Goal: Transaction & Acquisition: Purchase product/service

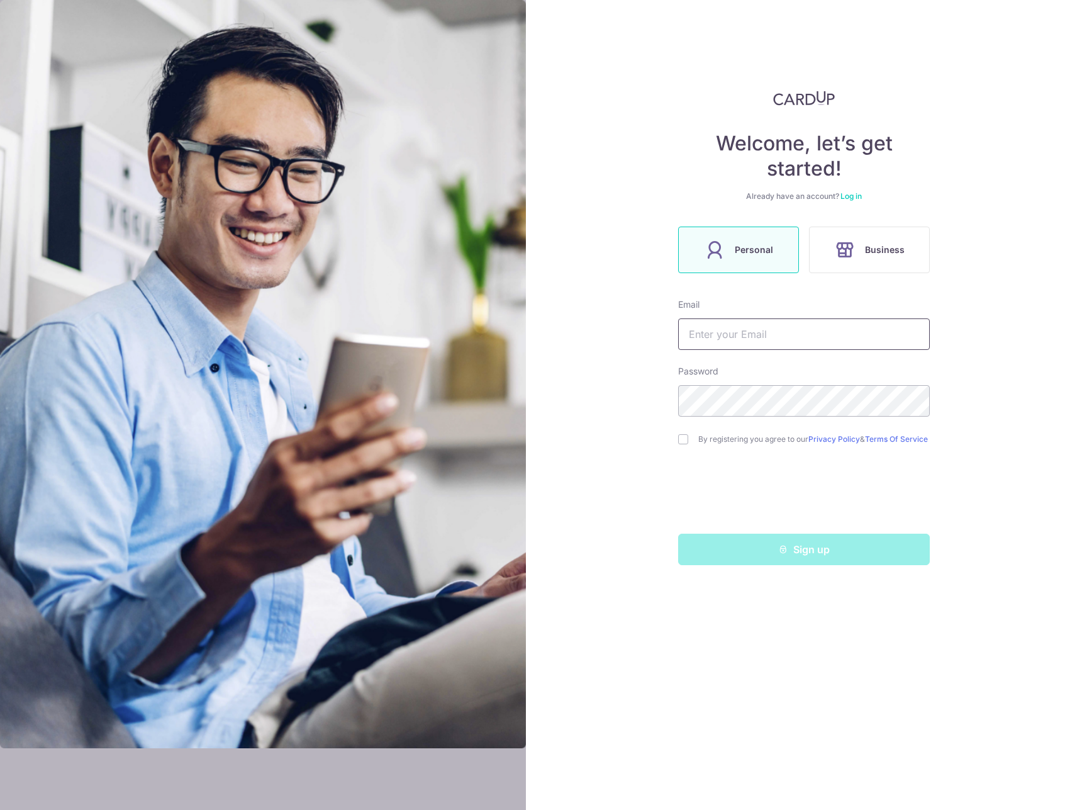
click at [764, 328] on input "text" at bounding box center [804, 333] width 252 height 31
type input "[EMAIL_ADDRESS][DOMAIN_NAME]"
click at [992, 303] on div "Welcome, let’s get started! Already have an account? Log in Personal Business E…" at bounding box center [804, 405] width 556 height 810
click at [683, 444] on input "checkbox" at bounding box center [683, 439] width 10 height 10
checkbox input "true"
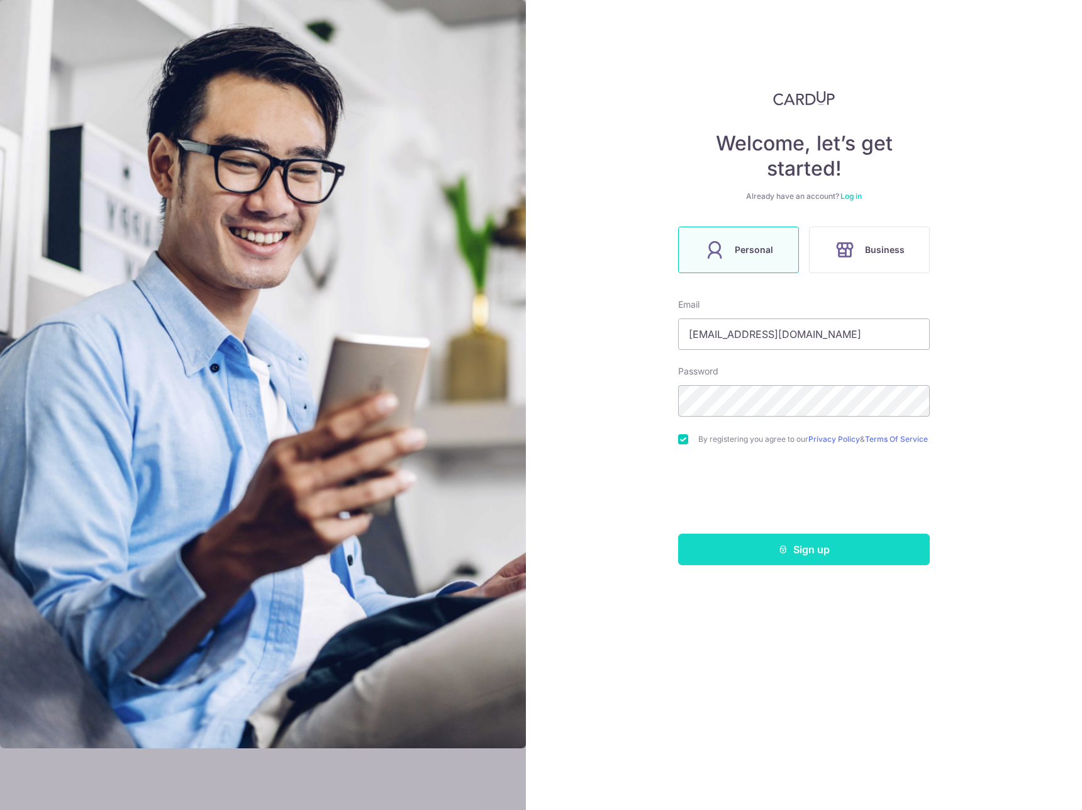
click at [832, 549] on button "Sign up" at bounding box center [804, 549] width 252 height 31
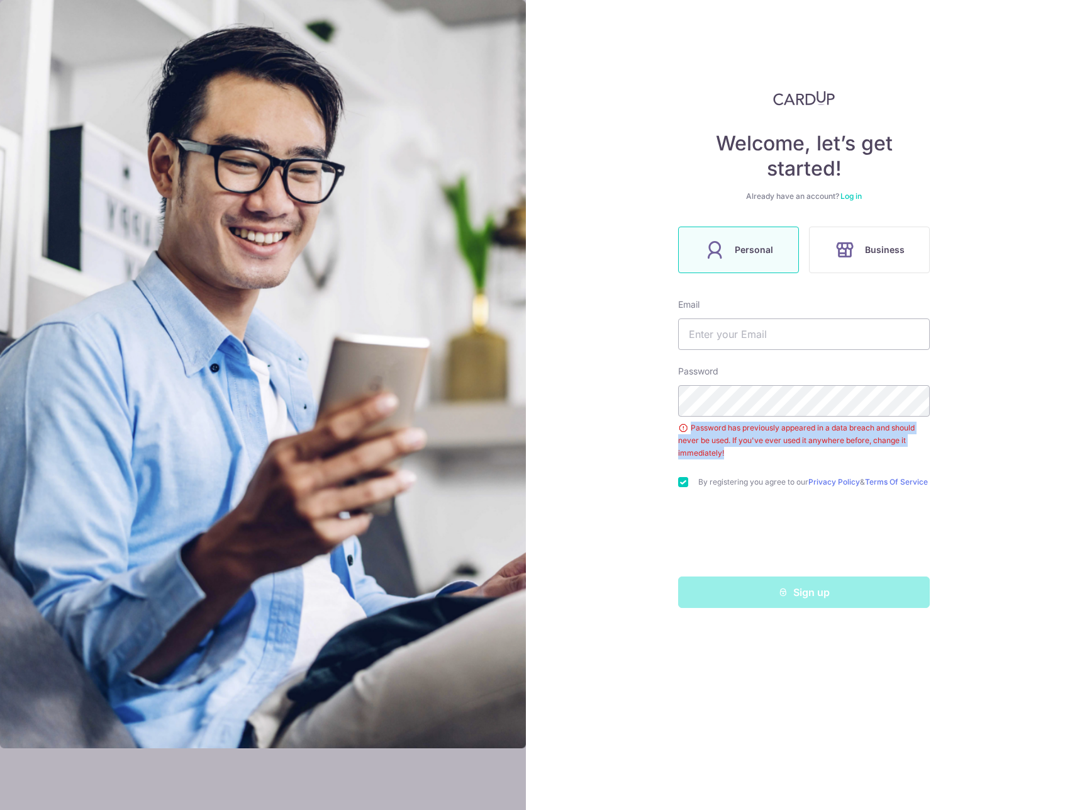
click at [697, 415] on div "Password Password has previously appeared in a data breach and should never be …" at bounding box center [804, 412] width 252 height 94
click at [764, 445] on div "Password has previously appeared in a data breach and should never be used. If …" at bounding box center [804, 441] width 252 height 38
drag, startPoint x: 797, startPoint y: 431, endPoint x: 915, endPoint y: 430, distance: 118.9
click at [914, 430] on div "Password has previously appeared in a data breach and should never be used. If …" at bounding box center [804, 441] width 252 height 38
drag, startPoint x: 694, startPoint y: 422, endPoint x: 710, endPoint y: 423, distance: 16.4
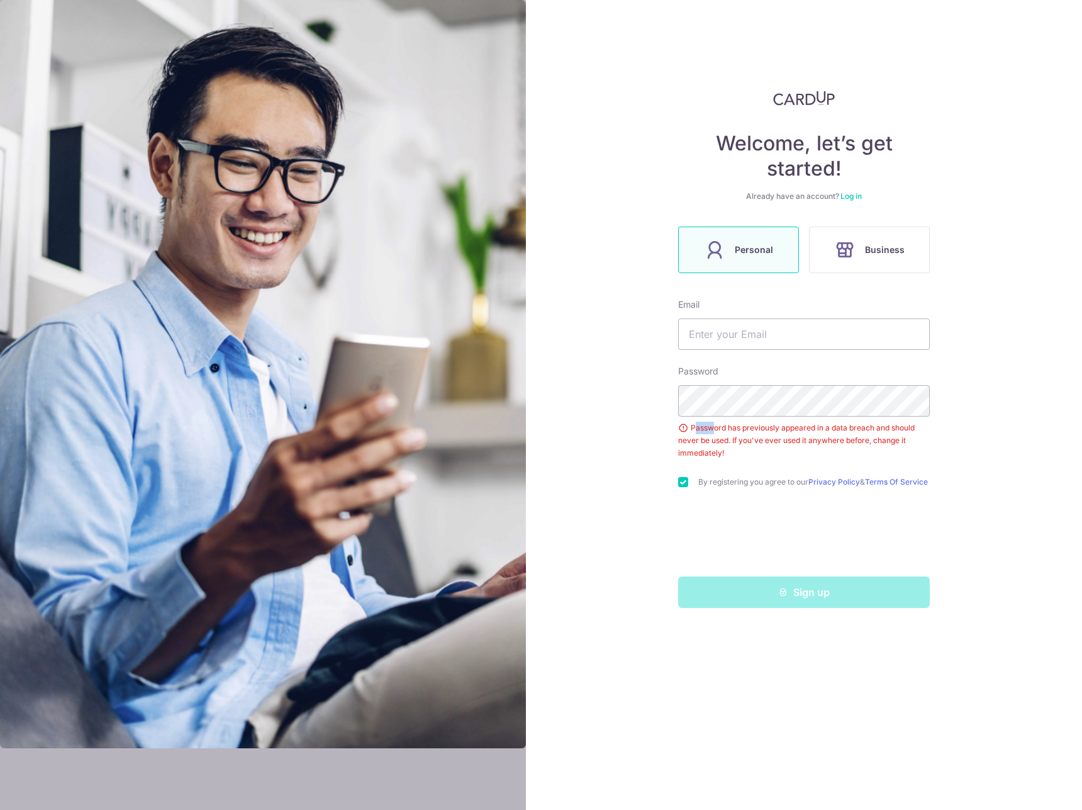
click at [712, 422] on div "Password has previously appeared in a data breach and should never be used. If …" at bounding box center [804, 441] width 252 height 38
click at [677, 430] on div "Welcome, let’s get started! Already have an account? Log in Personal Business E…" at bounding box center [804, 405] width 556 height 810
drag, startPoint x: 692, startPoint y: 428, endPoint x: 729, endPoint y: 453, distance: 44.0
click at [729, 453] on div "Password has previously appeared in a data breach and should never be used. If …" at bounding box center [804, 441] width 252 height 38
copy div "Password has previously appeared in a data breach and should never be used. If …"
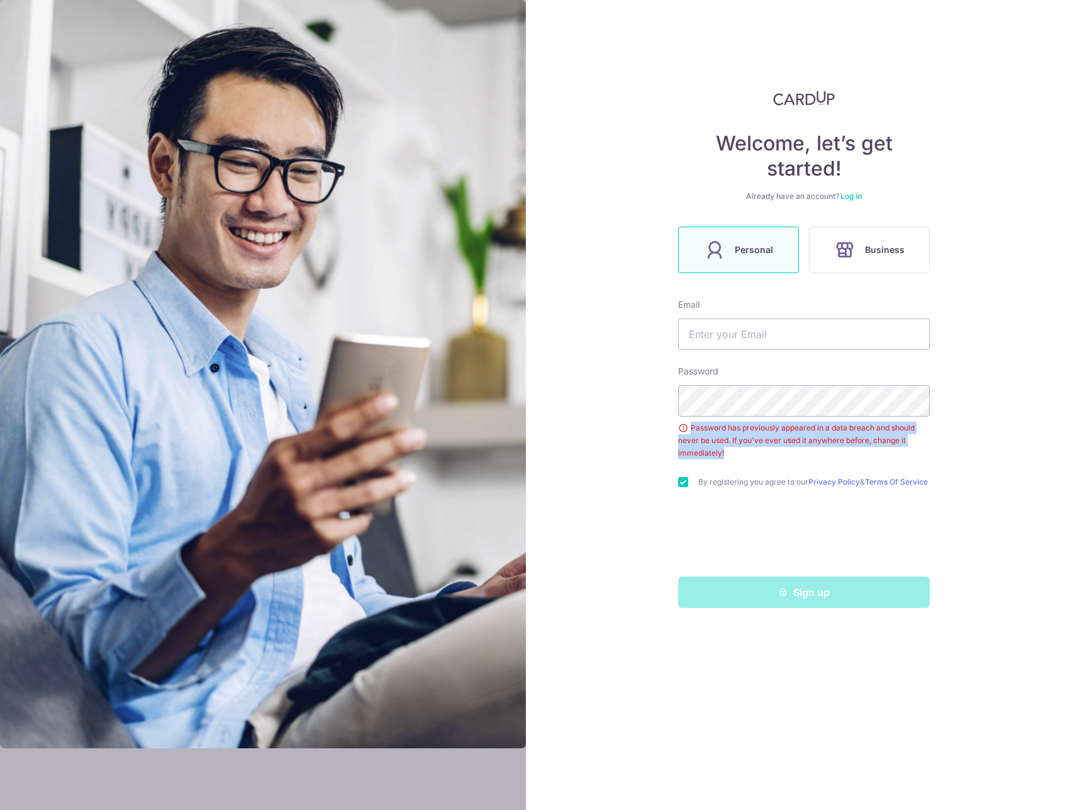
click at [753, 443] on div "Password has previously appeared in a data breach and should never be used. If …" at bounding box center [804, 441] width 252 height 38
click at [864, 341] on input "text" at bounding box center [804, 333] width 252 height 31
type input "cedrictham@gmail.com"
click at [997, 336] on div "Welcome, let’s get started! Already have an account? Log in Personal Business E…" at bounding box center [804, 405] width 556 height 810
click at [504, 390] on section "Welcome, let’s get started! Already have an account? Log in Personal Business E…" at bounding box center [541, 405] width 1082 height 810
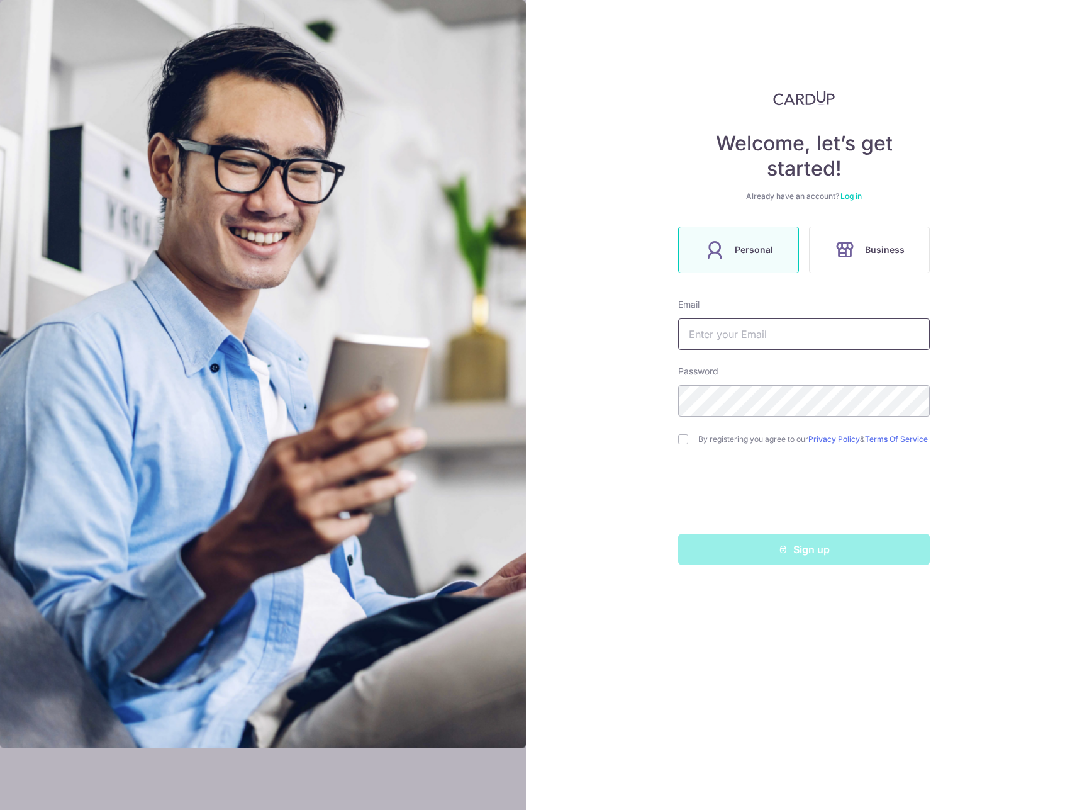
click at [852, 329] on input "text" at bounding box center [804, 333] width 252 height 31
type input "[EMAIL_ADDRESS][DOMAIN_NAME]"
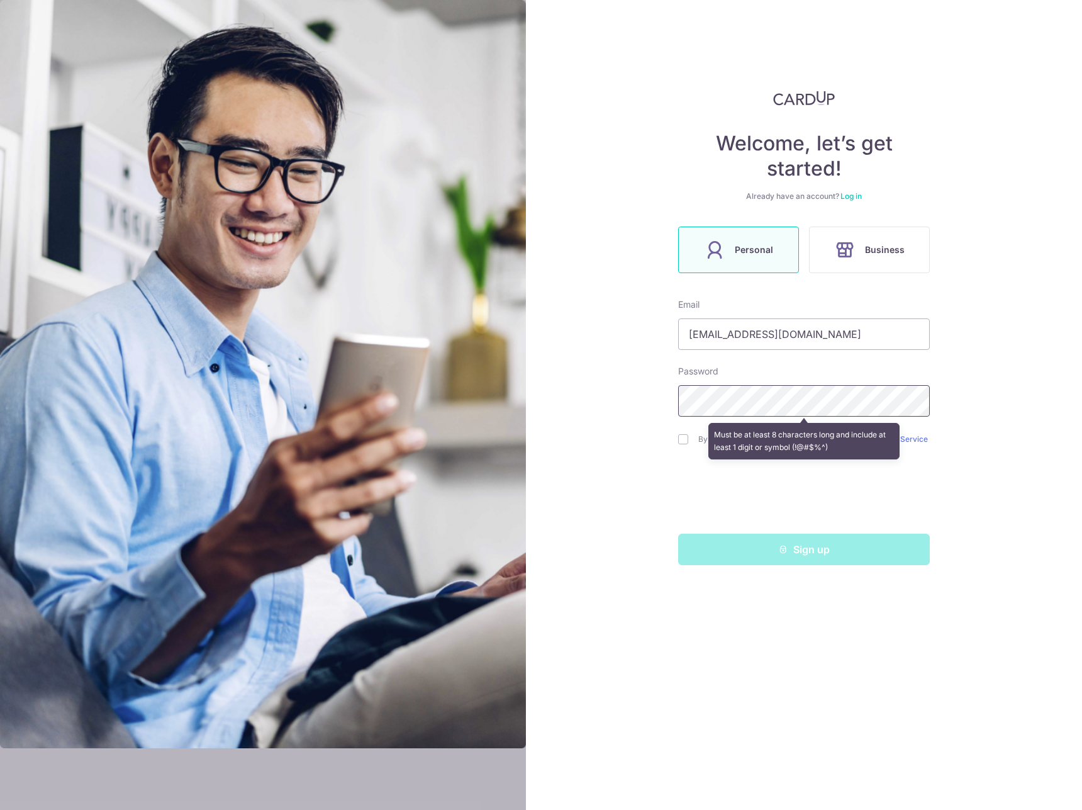
click at [557, 381] on div "Welcome, let’s get started! Already have an account? Log in Personal Business E…" at bounding box center [804, 405] width 556 height 810
click at [624, 399] on div "Welcome, let’s get started! Already have an account? Log in Personal Business E…" at bounding box center [804, 405] width 556 height 810
click at [679, 440] on input "checkbox" at bounding box center [683, 439] width 10 height 10
checkbox input "true"
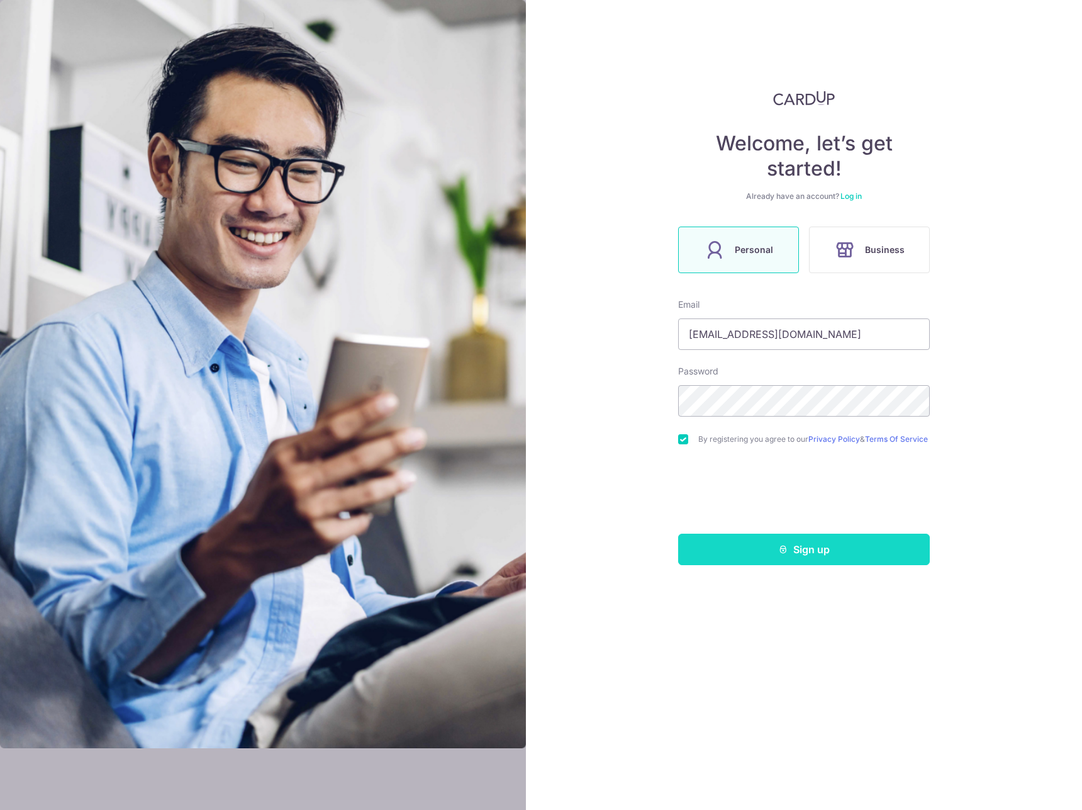
click at [791, 556] on button "Sign up" at bounding box center [804, 549] width 252 height 31
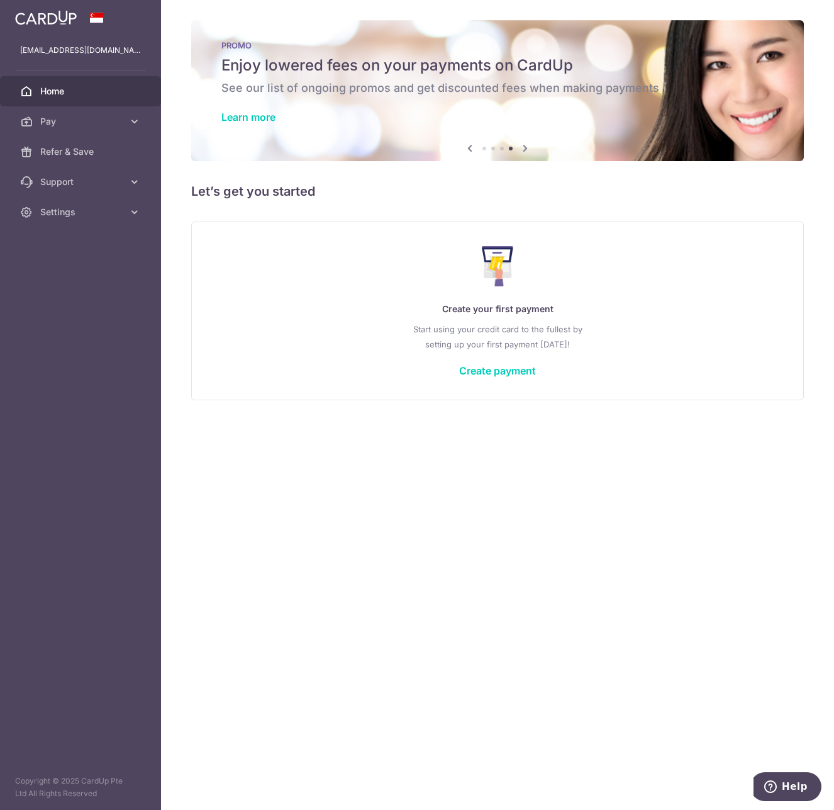
click at [355, 478] on div "× Pause Schedule Pause all future payments in this series Pause just this one p…" at bounding box center [497, 405] width 673 height 810
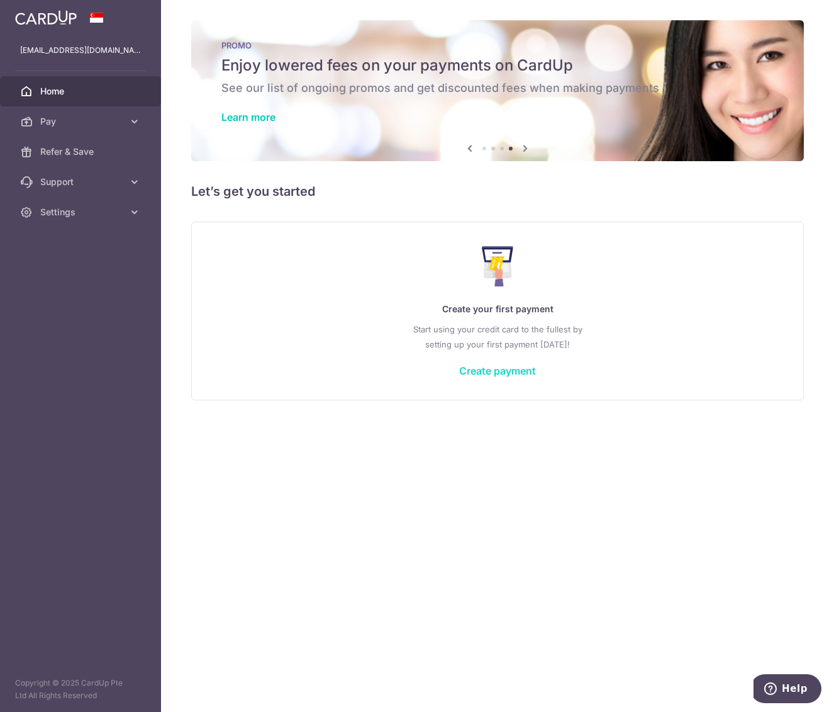
click at [531, 375] on link "Create payment" at bounding box center [497, 370] width 77 height 13
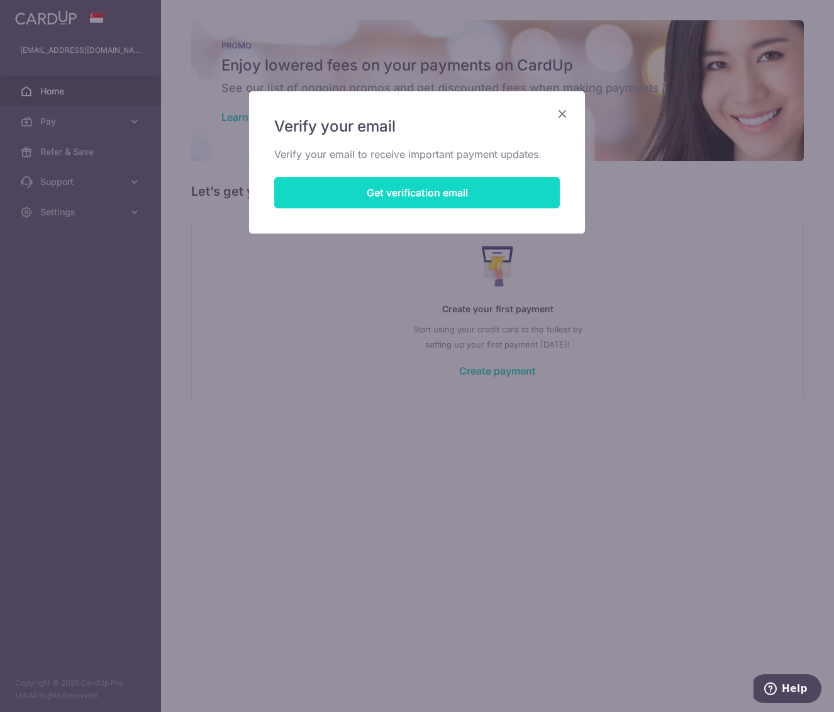
click at [453, 191] on button "Get verification email" at bounding box center [417, 192] width 286 height 31
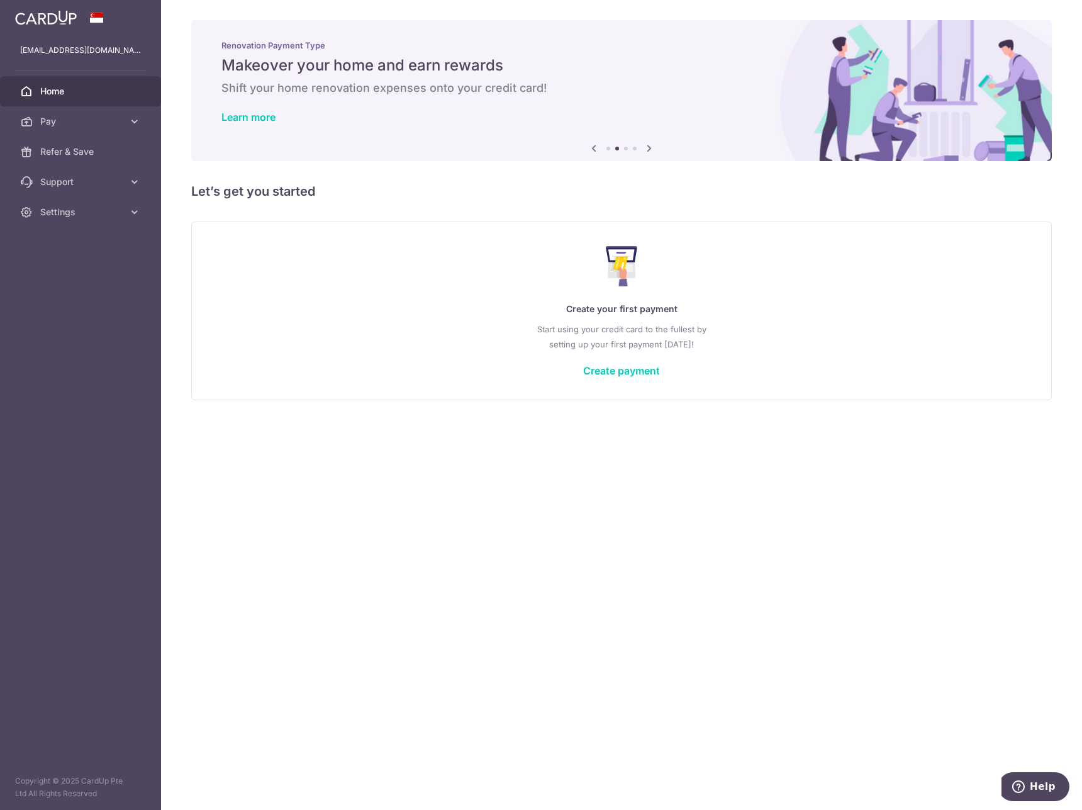
click at [652, 145] on icon at bounding box center [649, 148] width 15 height 16
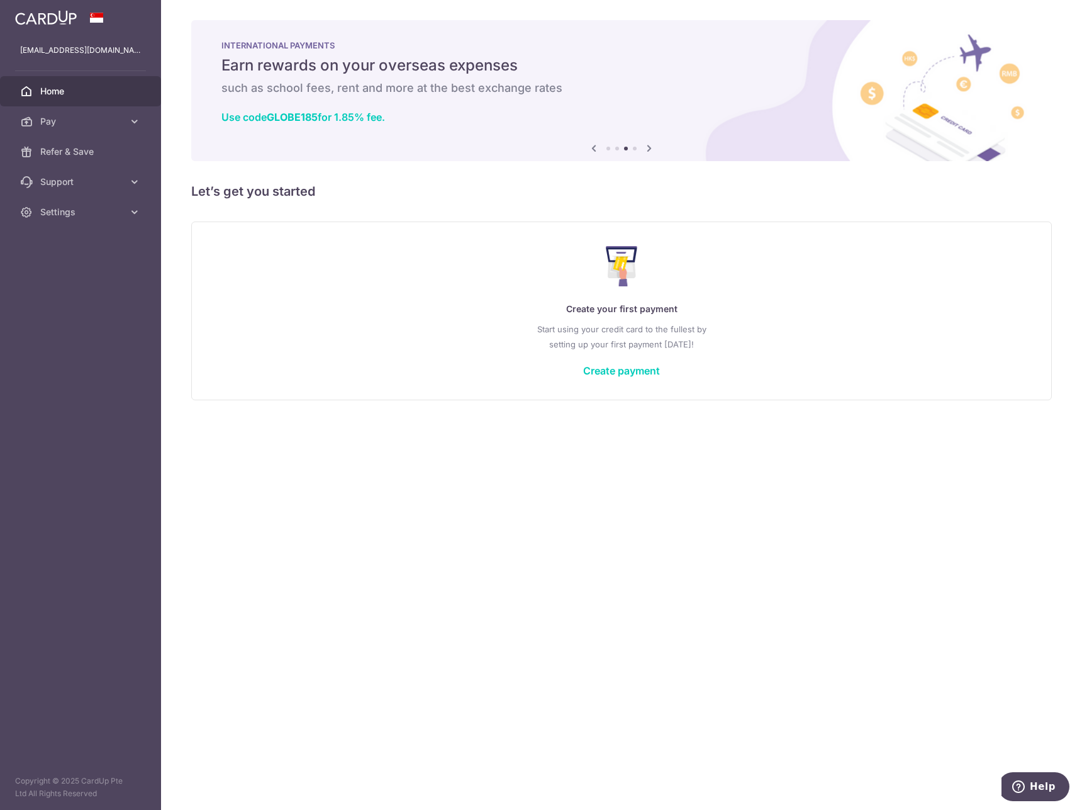
click at [649, 145] on icon at bounding box center [649, 148] width 15 height 16
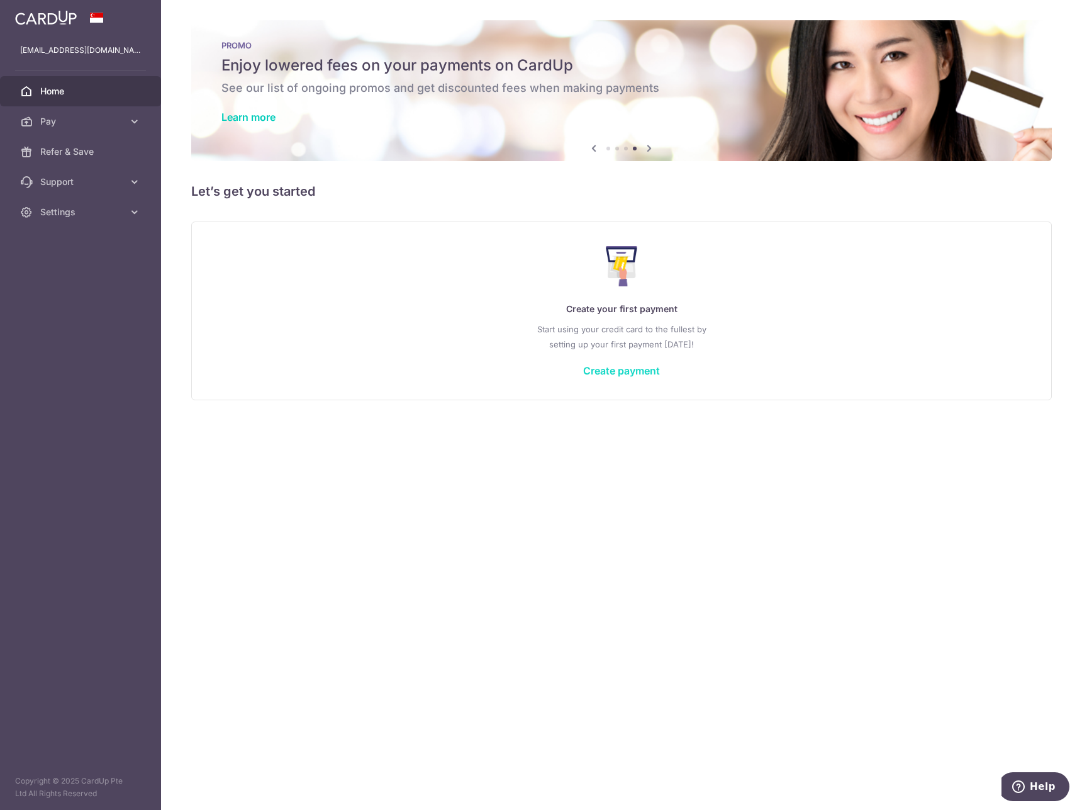
click at [640, 371] on link "Create payment" at bounding box center [621, 370] width 77 height 13
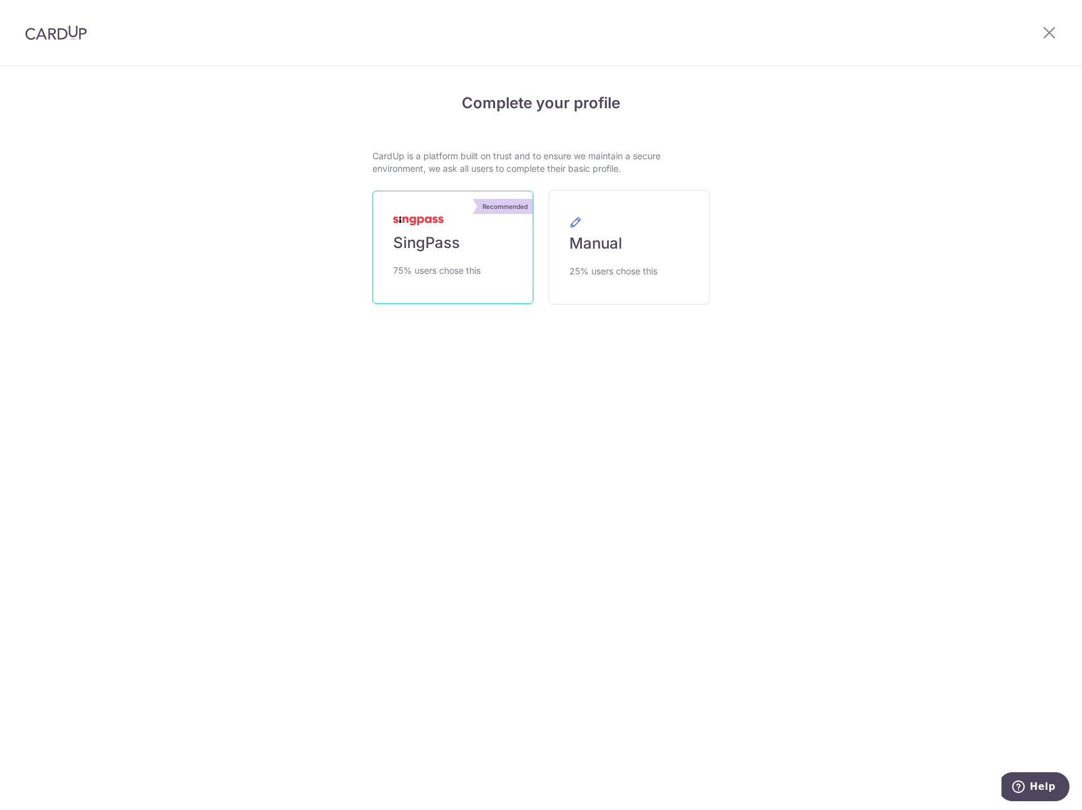
click at [444, 226] on link "Recommended SingPass 75% users chose this" at bounding box center [452, 247] width 161 height 113
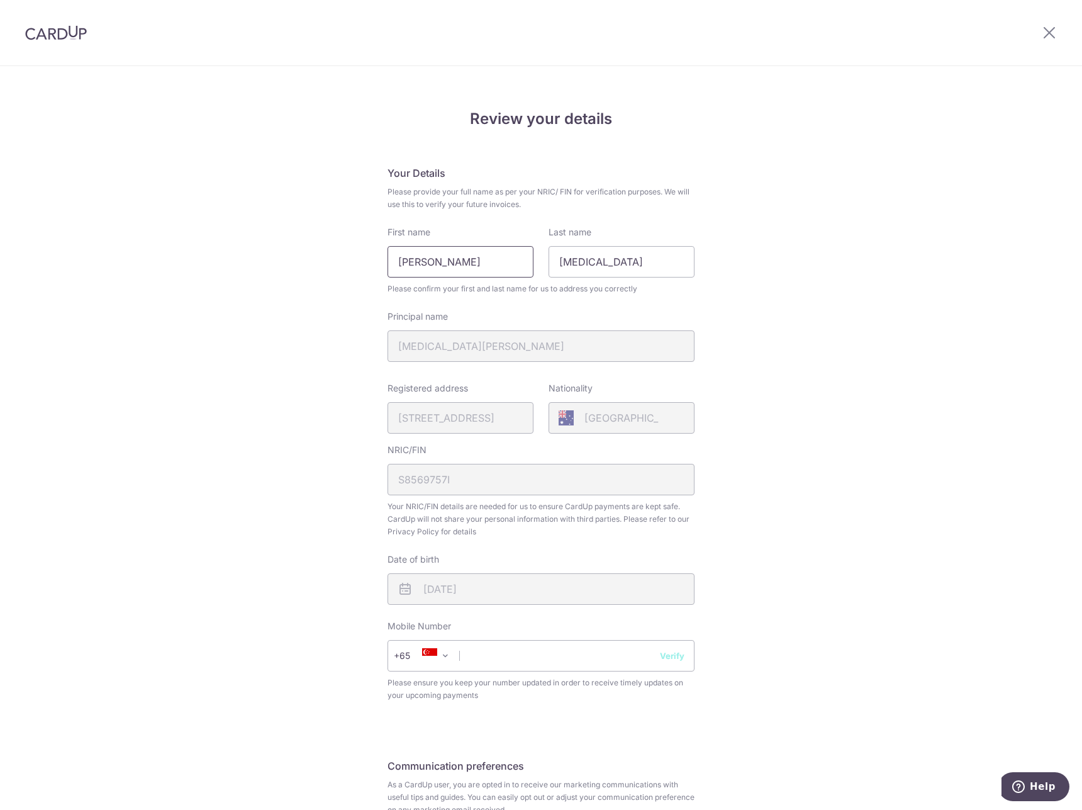
drag, startPoint x: 432, startPoint y: 261, endPoint x: 629, endPoint y: 279, distance: 198.3
click at [627, 278] on div "First name [PERSON_NAME] Last name [PERSON_NAME] Please confirm your first and …" at bounding box center [541, 260] width 307 height 69
type input "[PERSON_NAME]"
drag, startPoint x: 818, startPoint y: 302, endPoint x: 893, endPoint y: 311, distance: 75.4
click at [823, 303] on div "Review your details Your Details Please provide your full name as per your NRIC…" at bounding box center [541, 499] width 1082 height 865
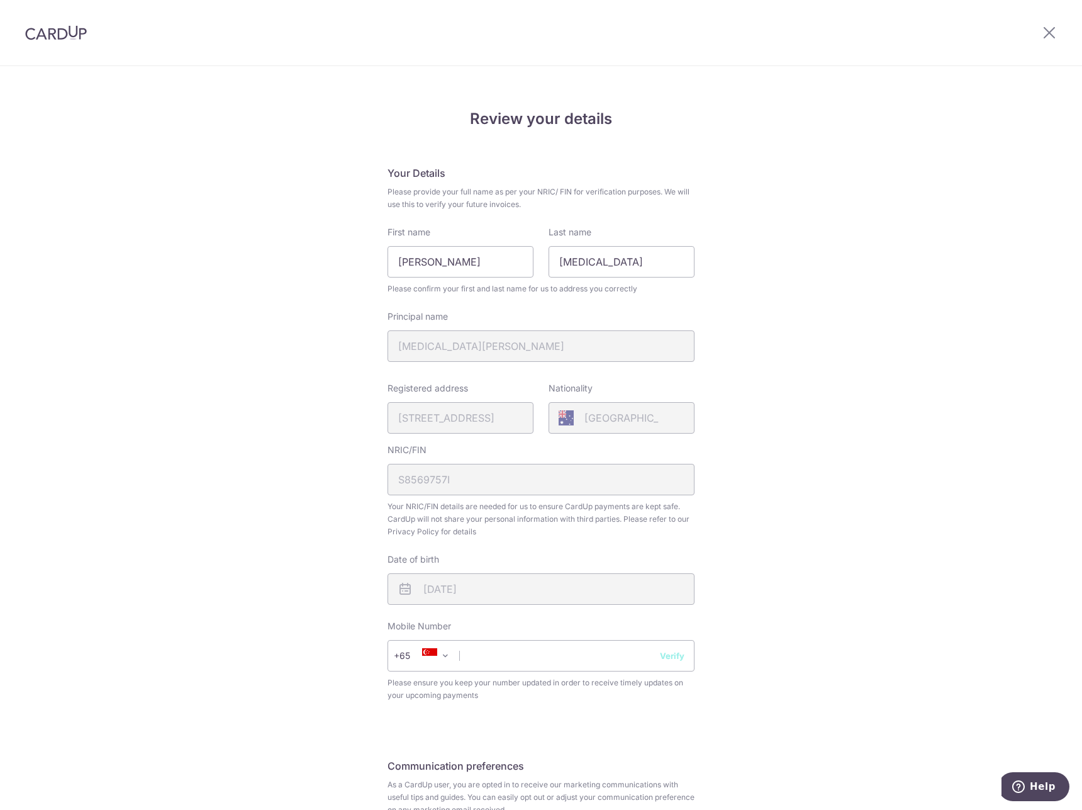
click at [893, 311] on div "Review your details Your Details Please provide your full name as per your NRIC…" at bounding box center [541, 499] width 1082 height 865
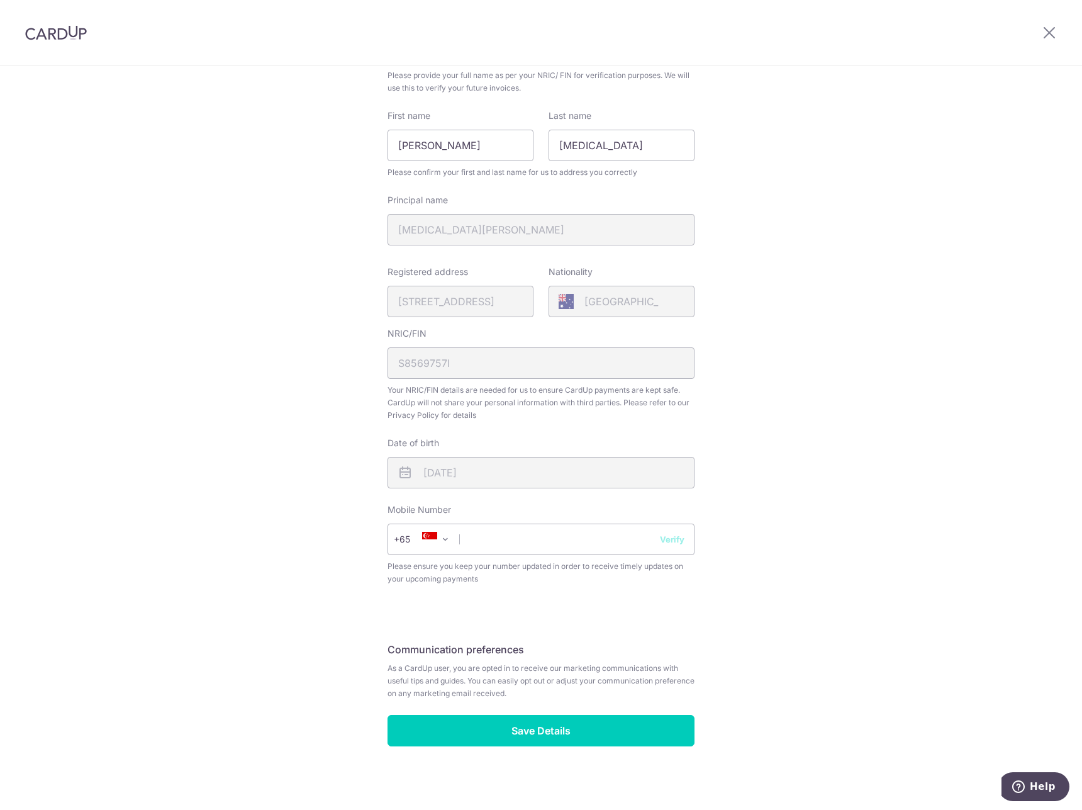
scroll to position [122, 0]
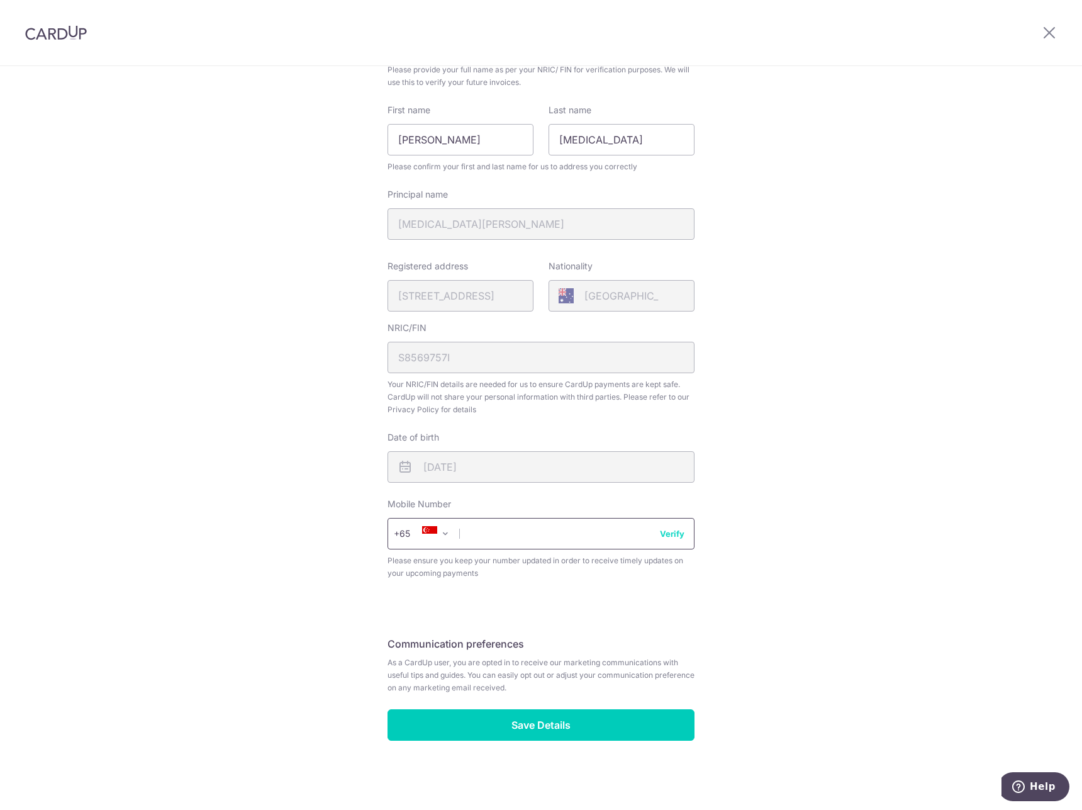
click at [523, 537] on input "text" at bounding box center [541, 533] width 307 height 31
type input "90189968"
click at [669, 535] on button "Verify" at bounding box center [672, 533] width 25 height 13
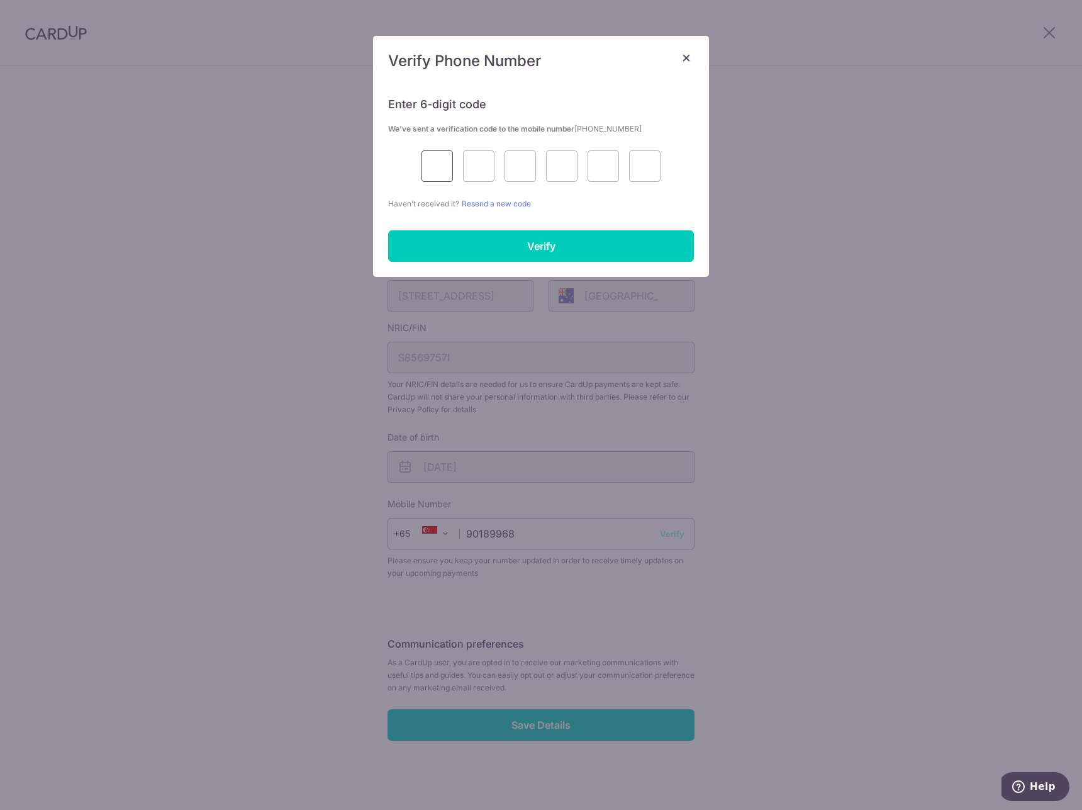
click at [428, 160] on input "text" at bounding box center [437, 165] width 31 height 31
type input "3"
type input "9"
type input "3"
type input "0"
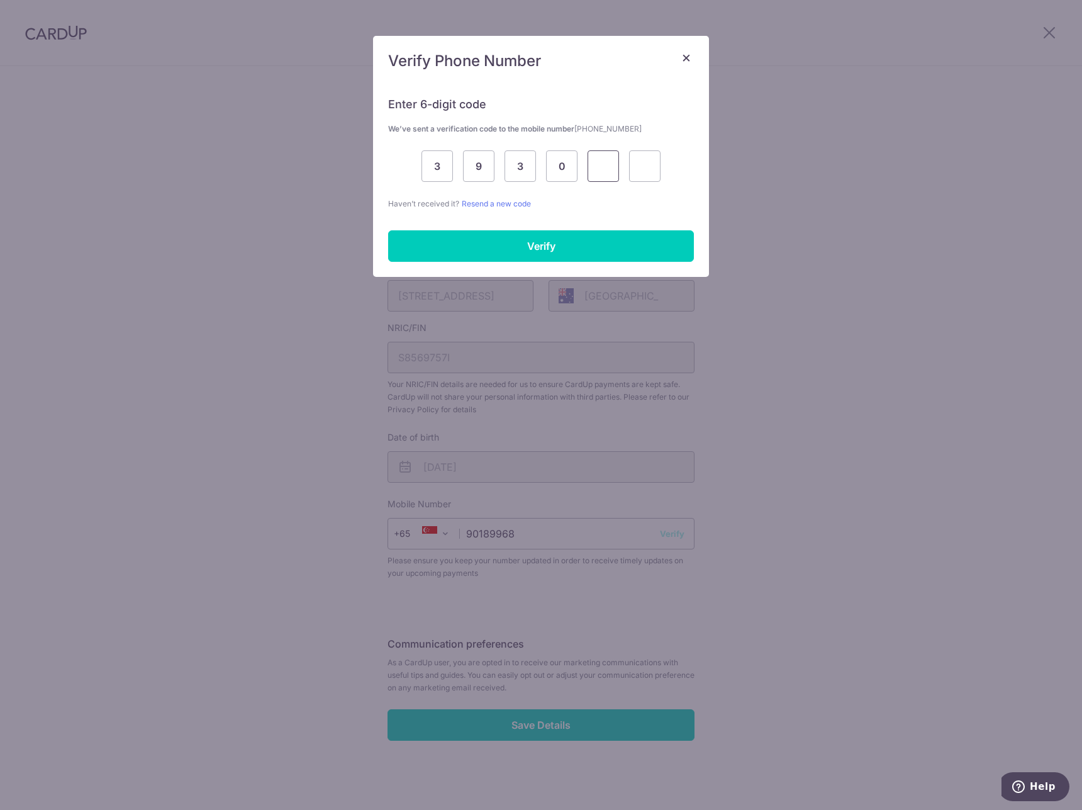
type input "7"
type input "5"
click at [581, 245] on input "Verify" at bounding box center [541, 245] width 306 height 31
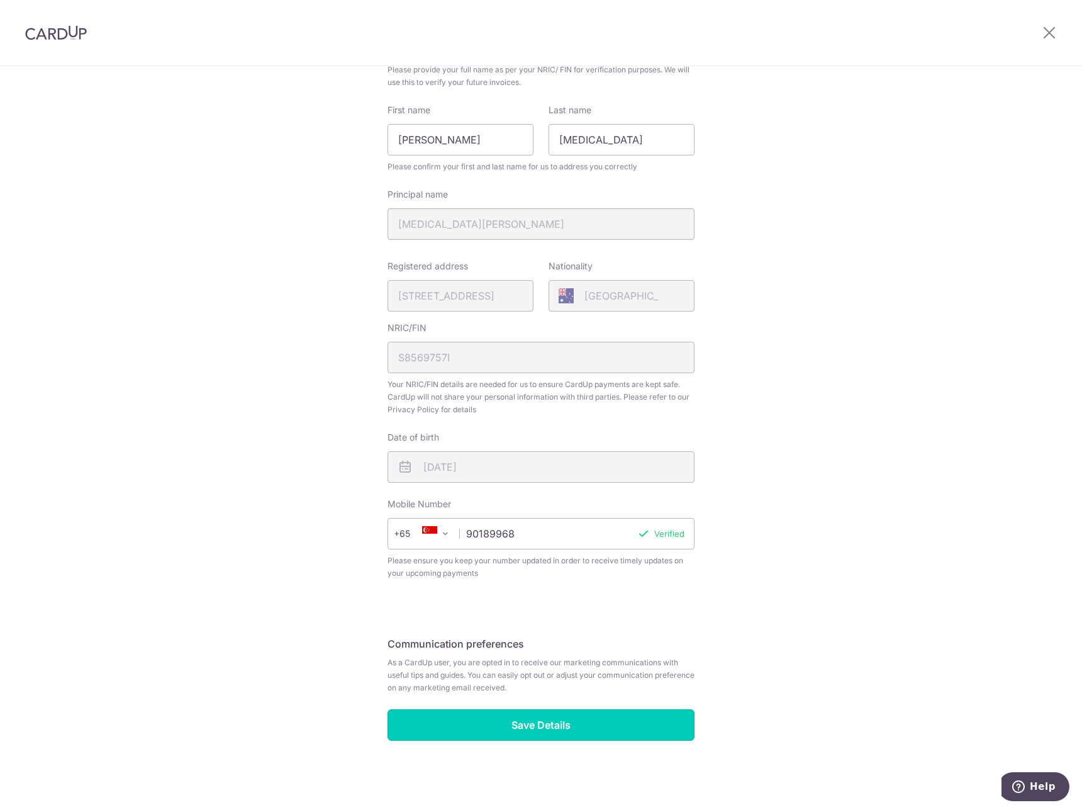
click at [600, 732] on input "Save Details" at bounding box center [541, 724] width 307 height 31
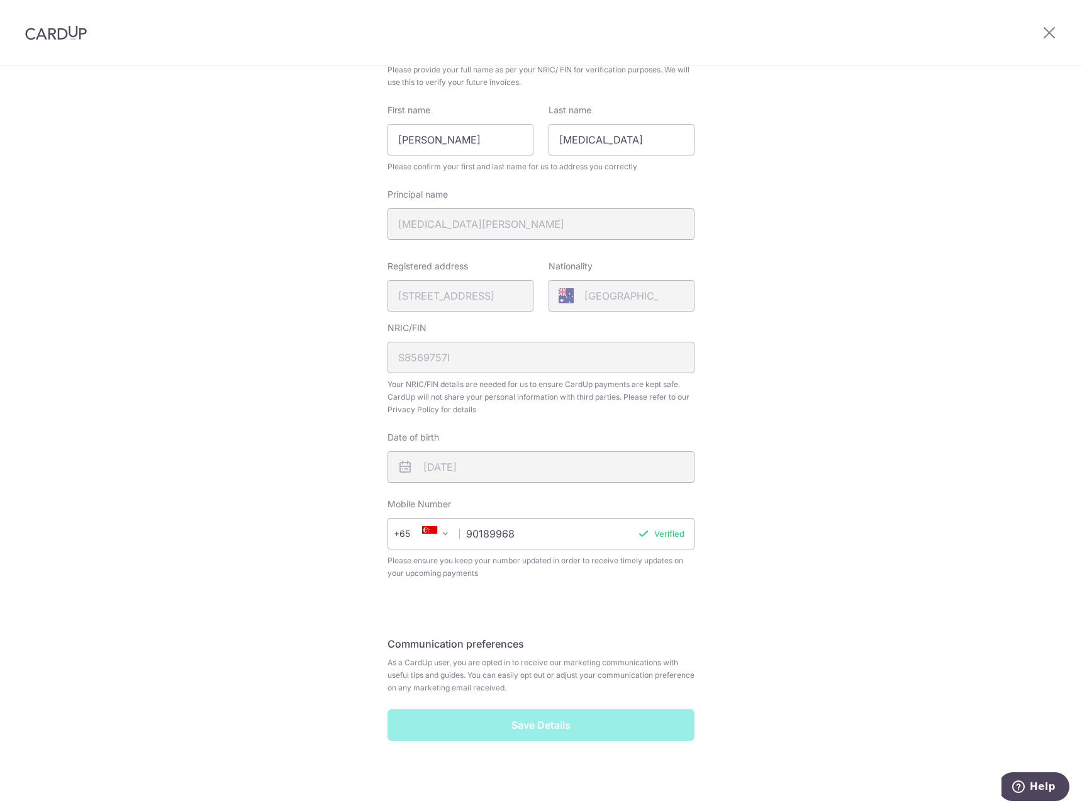
click at [816, 680] on div "Review your details Your Details Please provide your full name as per your NRIC…" at bounding box center [541, 377] width 1082 height 865
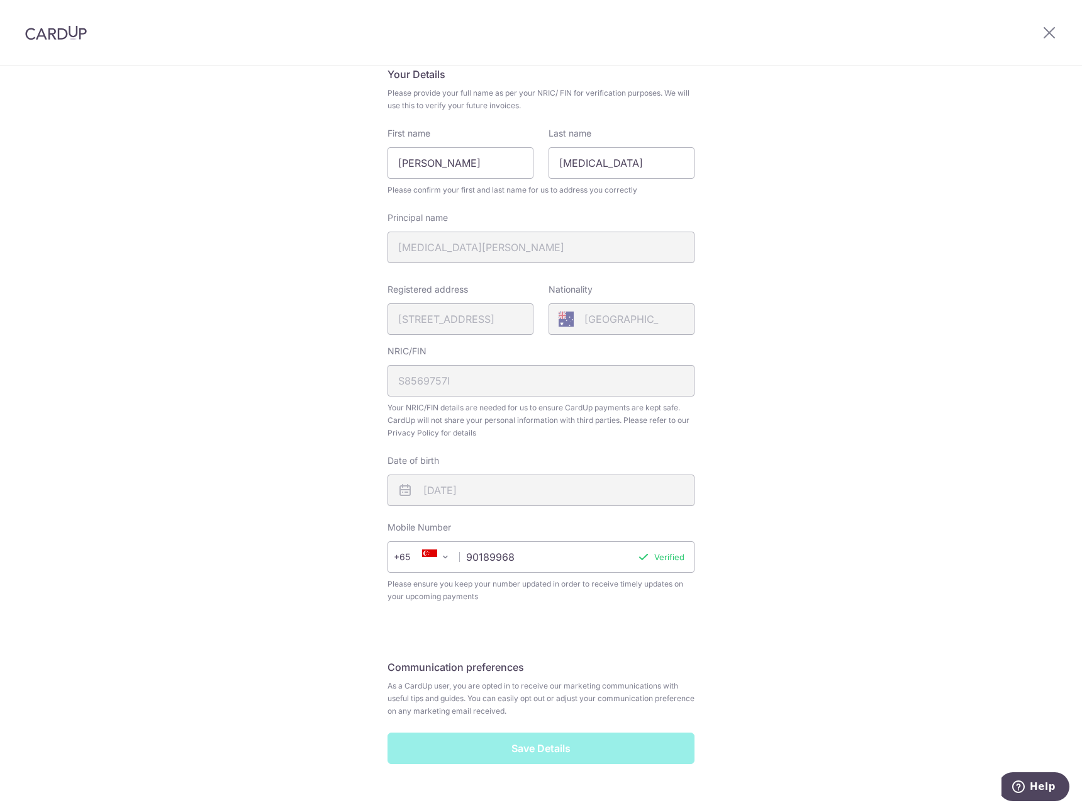
scroll to position [0, 0]
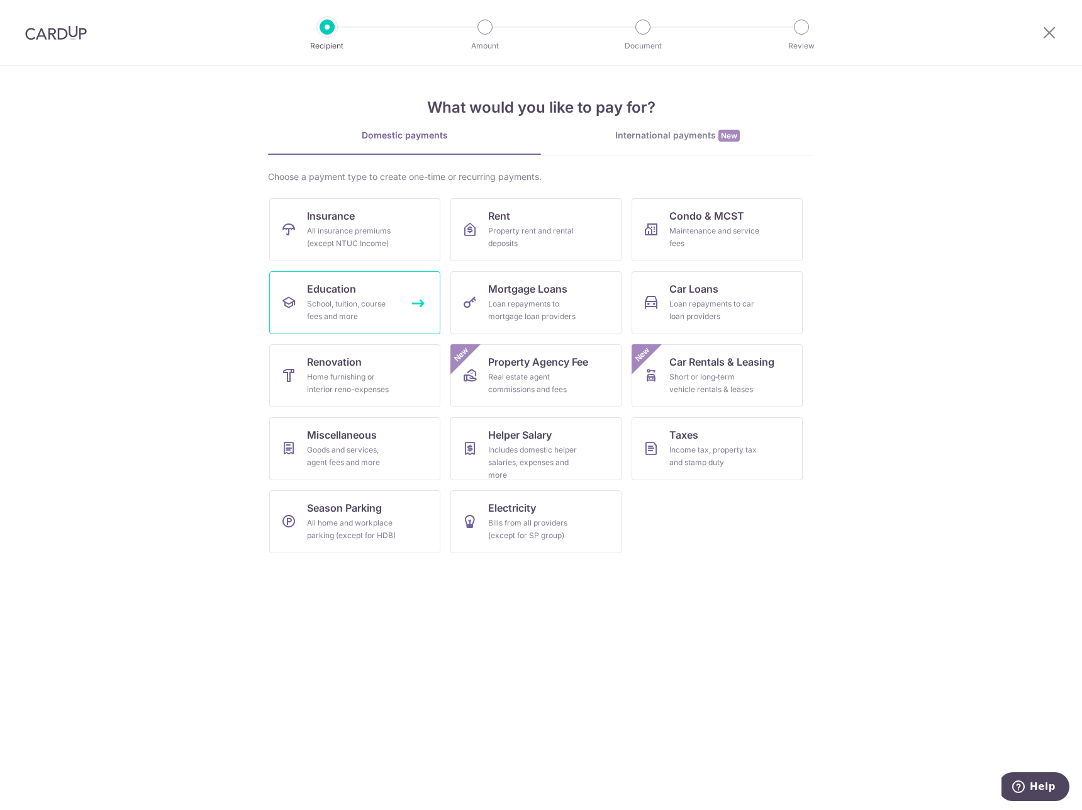
click at [367, 313] on div "School, tuition, course fees and more" at bounding box center [352, 310] width 91 height 25
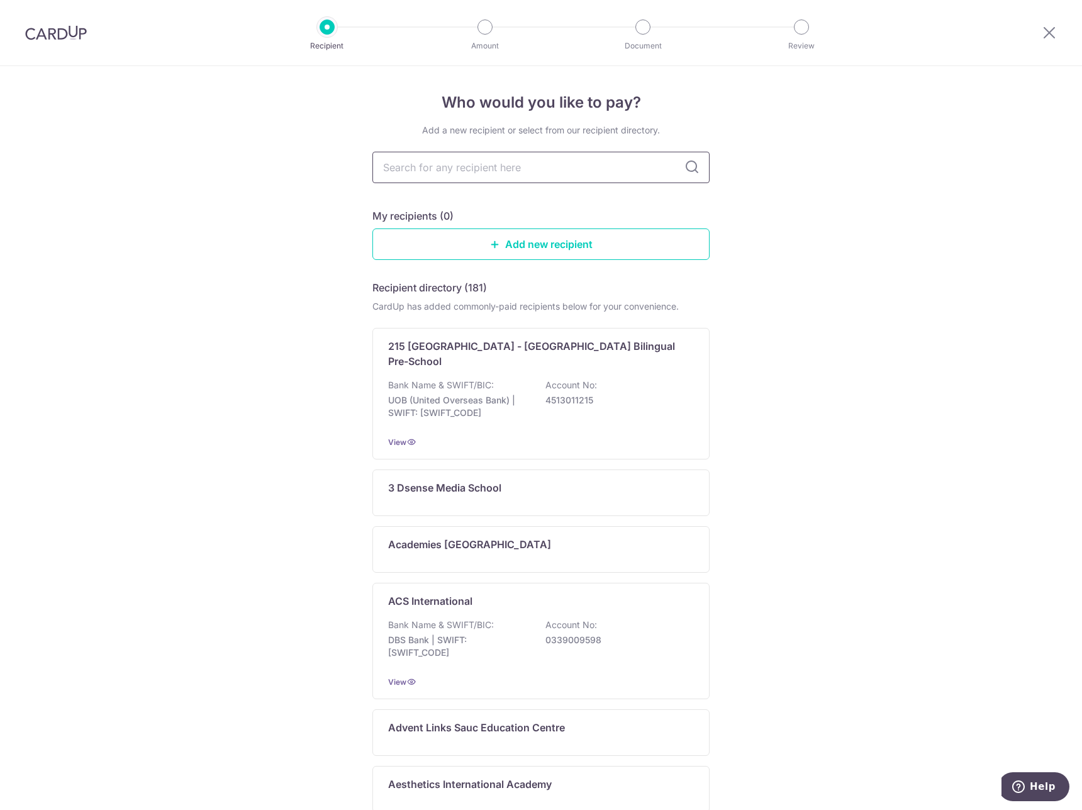
click at [529, 168] on input "text" at bounding box center [540, 167] width 337 height 31
type input "eton"
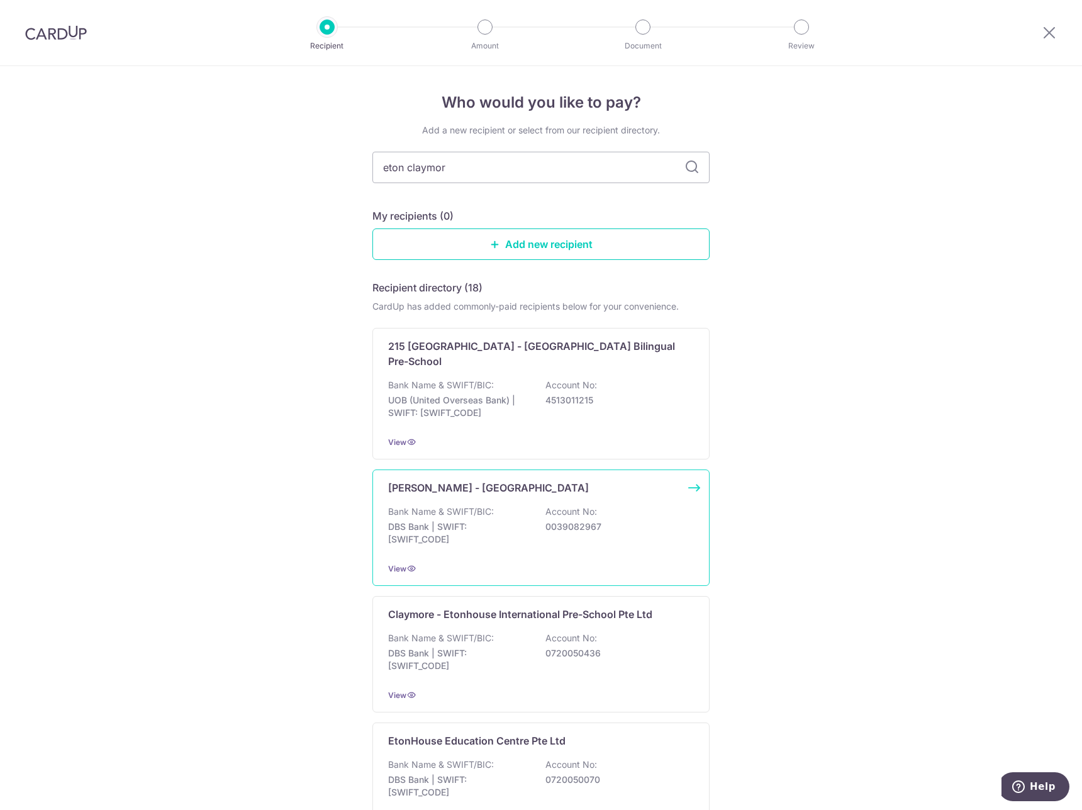
type input "eton claymore"
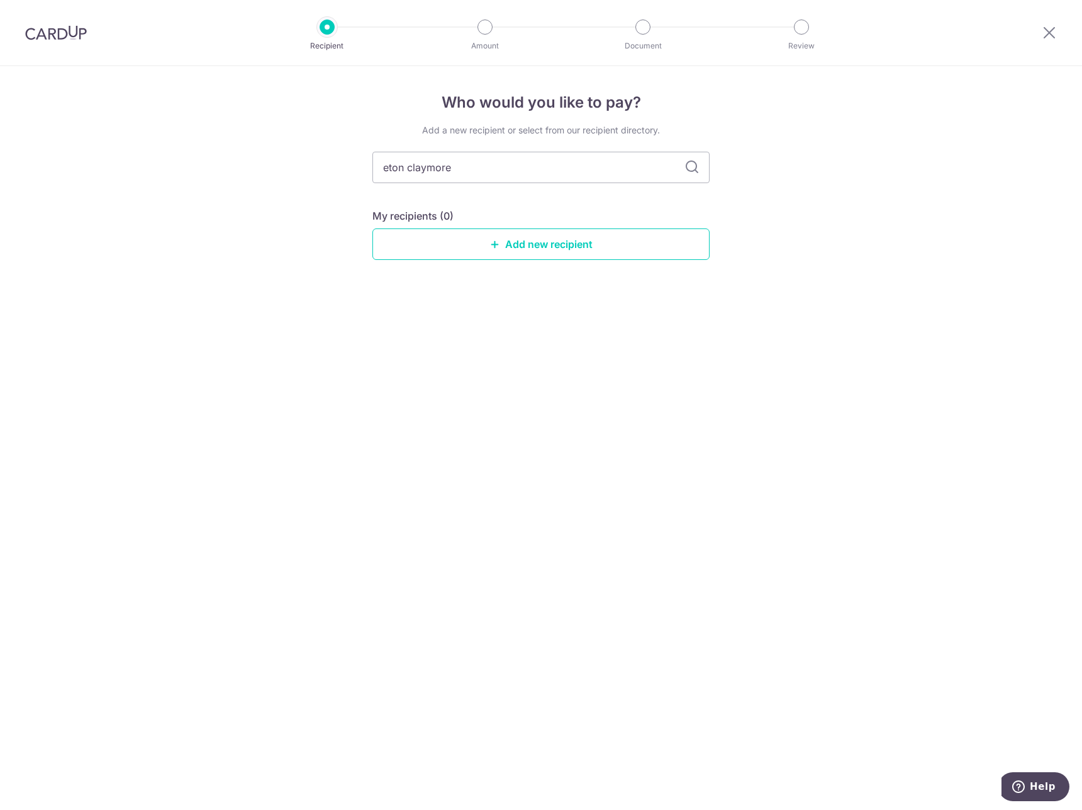
drag, startPoint x: 510, startPoint y: 162, endPoint x: 219, endPoint y: 147, distance: 291.7
click at [221, 147] on div "Who would you like to pay? Add a new recipient or select from our recipient dir…" at bounding box center [541, 438] width 1082 height 744
type input "claymore"
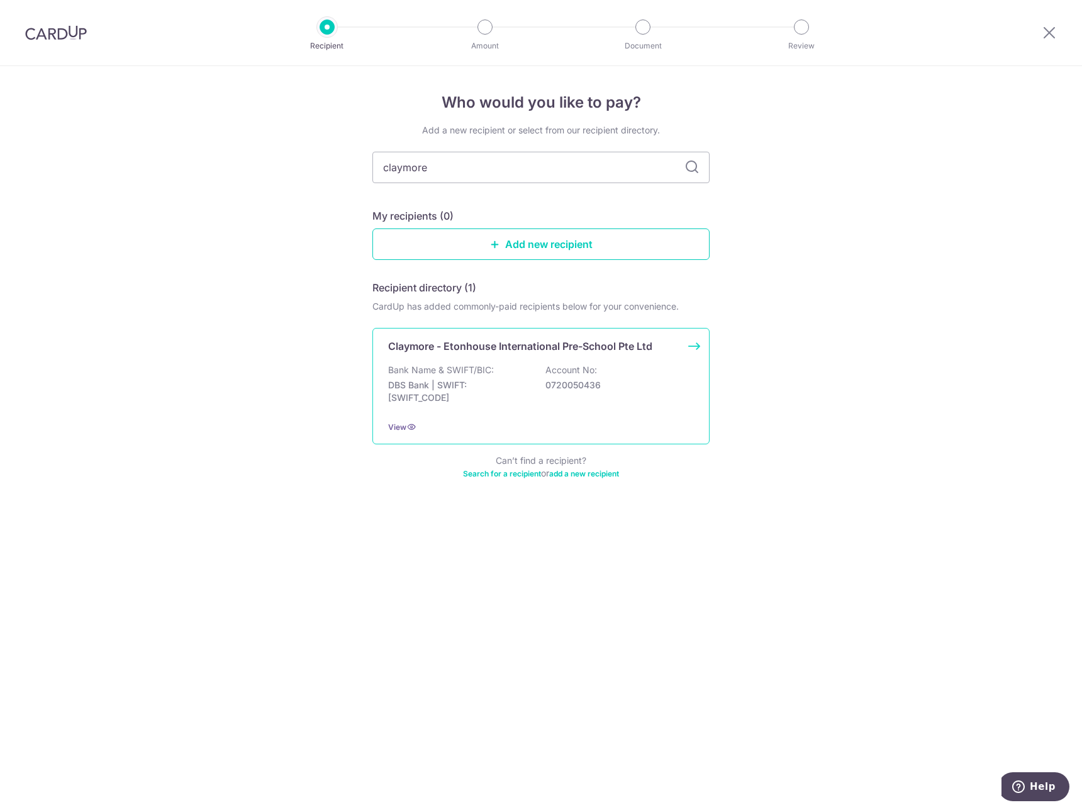
click at [627, 350] on p "Claymore - Etonhouse International Pre-School Pte Ltd" at bounding box center [520, 345] width 264 height 15
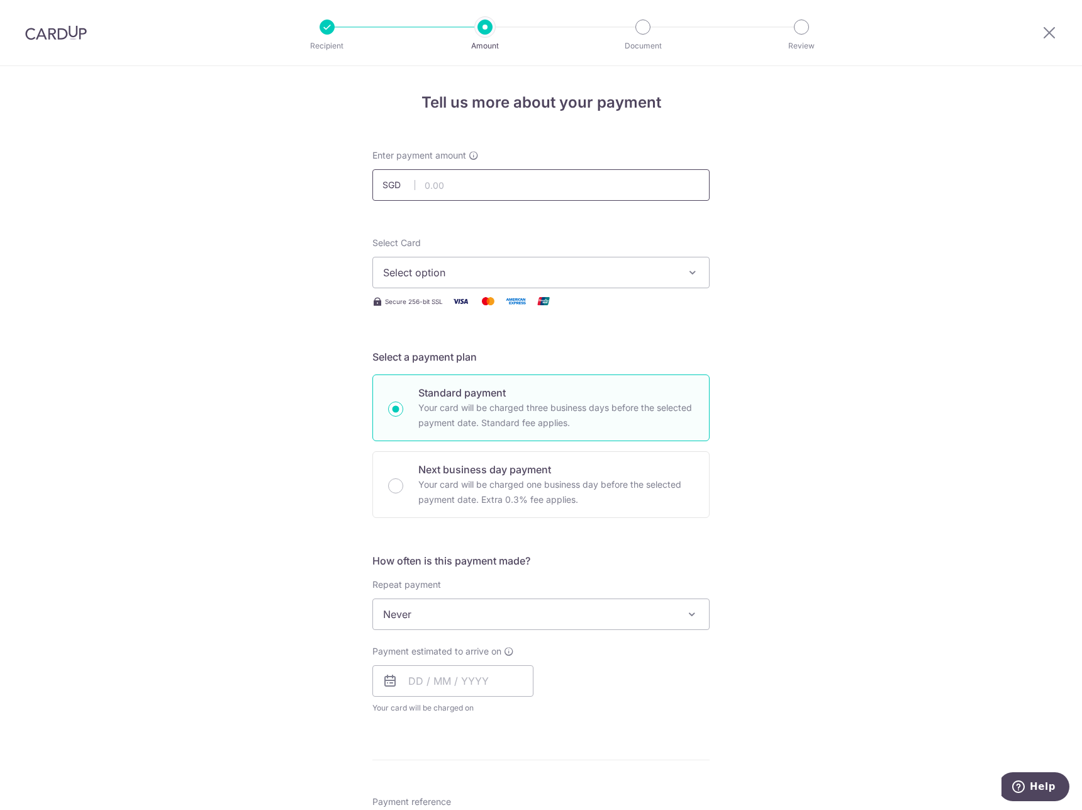
click at [561, 179] on input "text" at bounding box center [540, 184] width 337 height 31
type input "1"
type input "12,917.37"
click at [916, 223] on div "Tell us more about your payment Enter payment amount SGD 12,917.37 12917.37 Sel…" at bounding box center [541, 635] width 1082 height 1138
click at [663, 266] on span "Select option" at bounding box center [529, 272] width 293 height 15
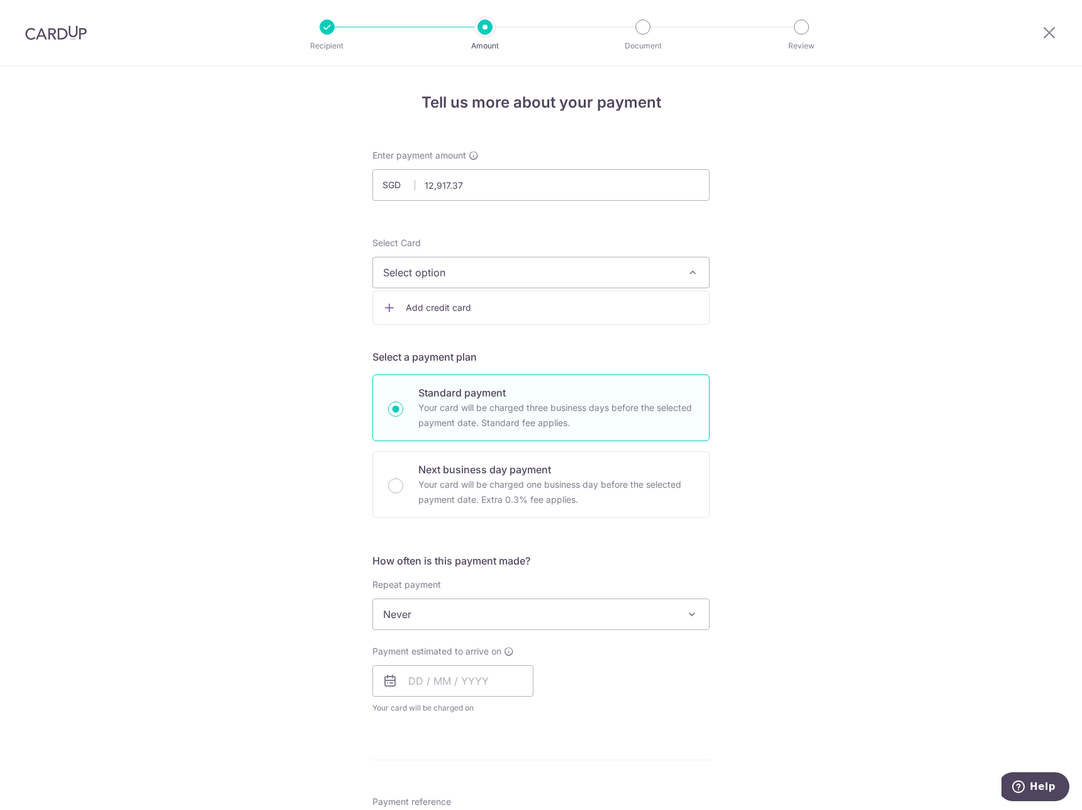
click at [444, 308] on span "Add credit card" at bounding box center [552, 307] width 293 height 13
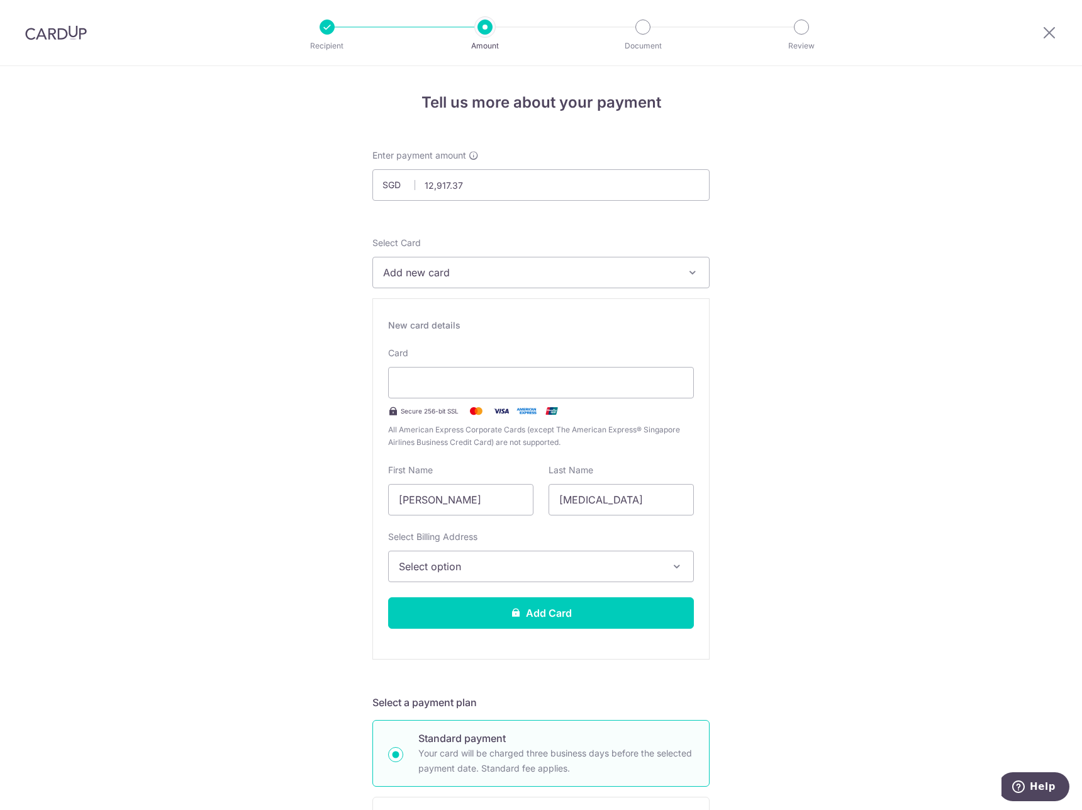
click at [298, 293] on div "Tell us more about your payment Enter payment amount SGD 12,917.37 12917.37 Sel…" at bounding box center [541, 808] width 1082 height 1484
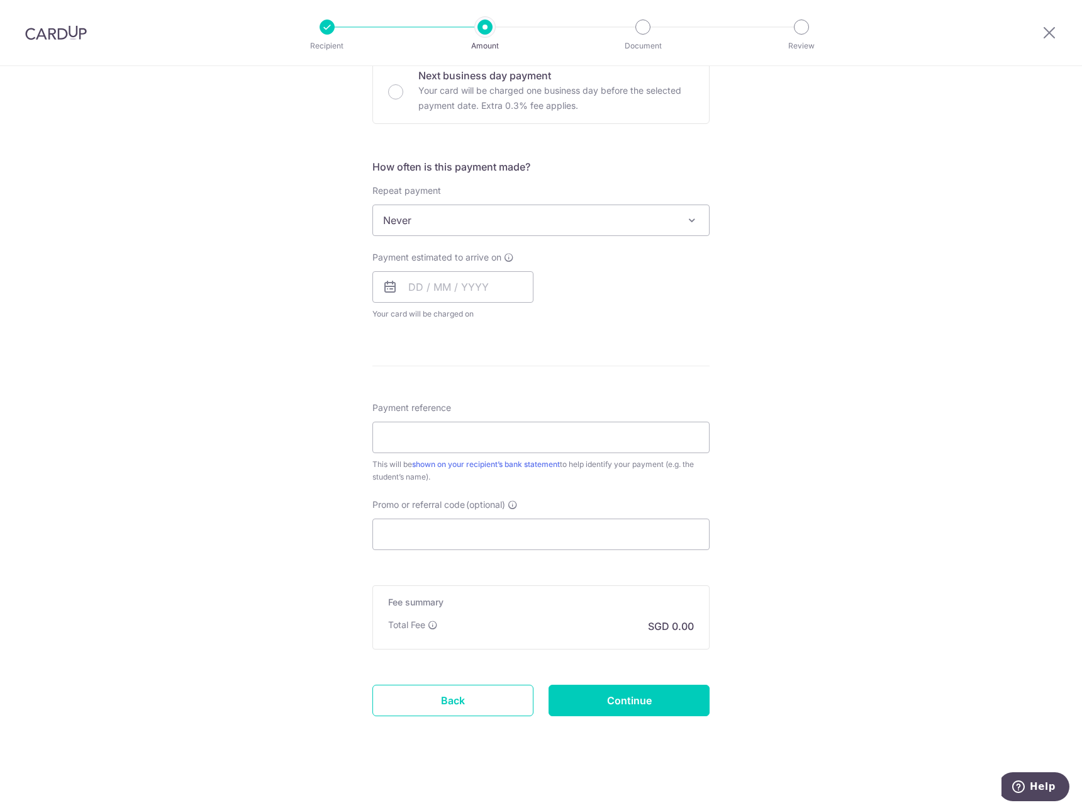
scroll to position [740, 0]
click at [502, 284] on input "text" at bounding box center [452, 286] width 161 height 31
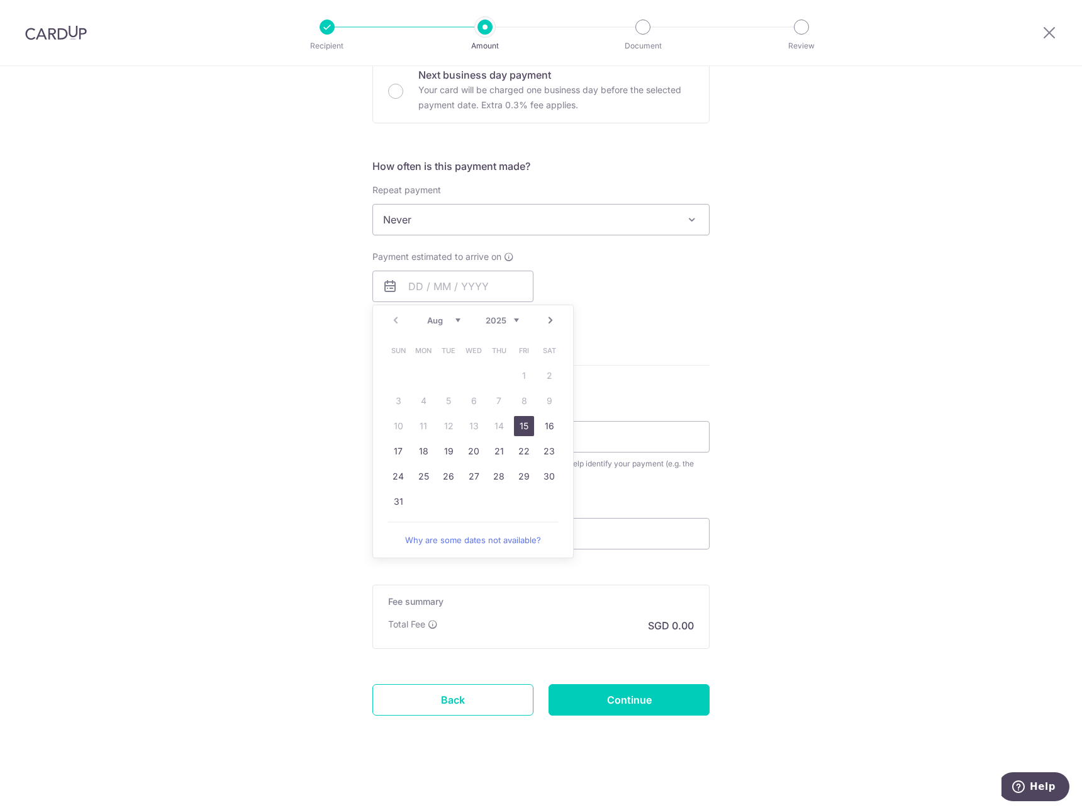
click at [671, 290] on div "Payment estimated to arrive on Prev Next Aug Sep Oct Nov Dec 2025 2026 2027 202…" at bounding box center [541, 284] width 352 height 69
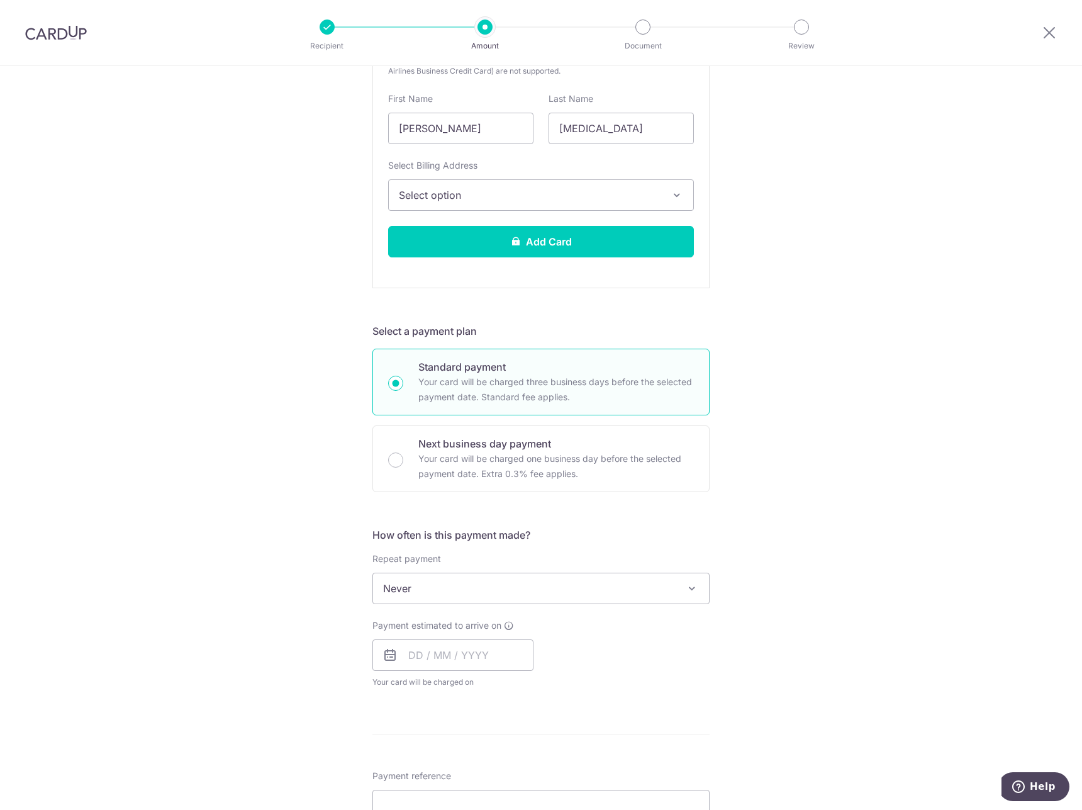
scroll to position [377, 0]
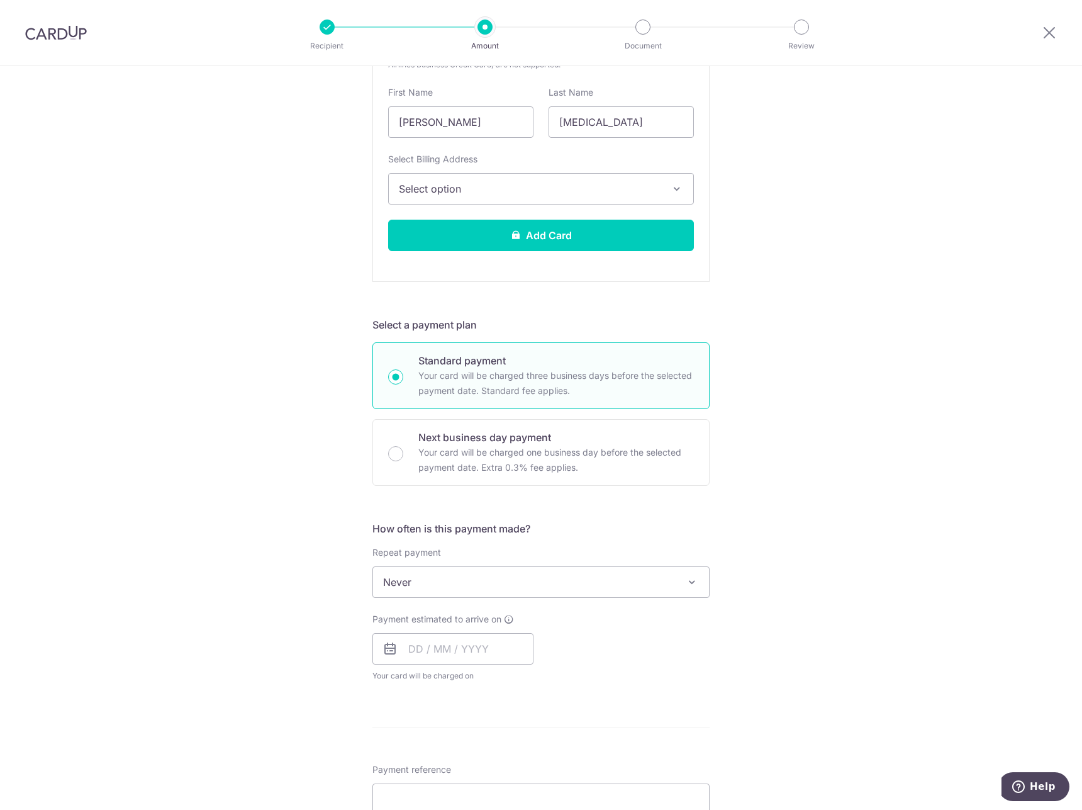
click at [316, 406] on div "Tell us more about your payment Enter payment amount SGD 12,917.37 12917.37 Sel…" at bounding box center [541, 431] width 1082 height 1484
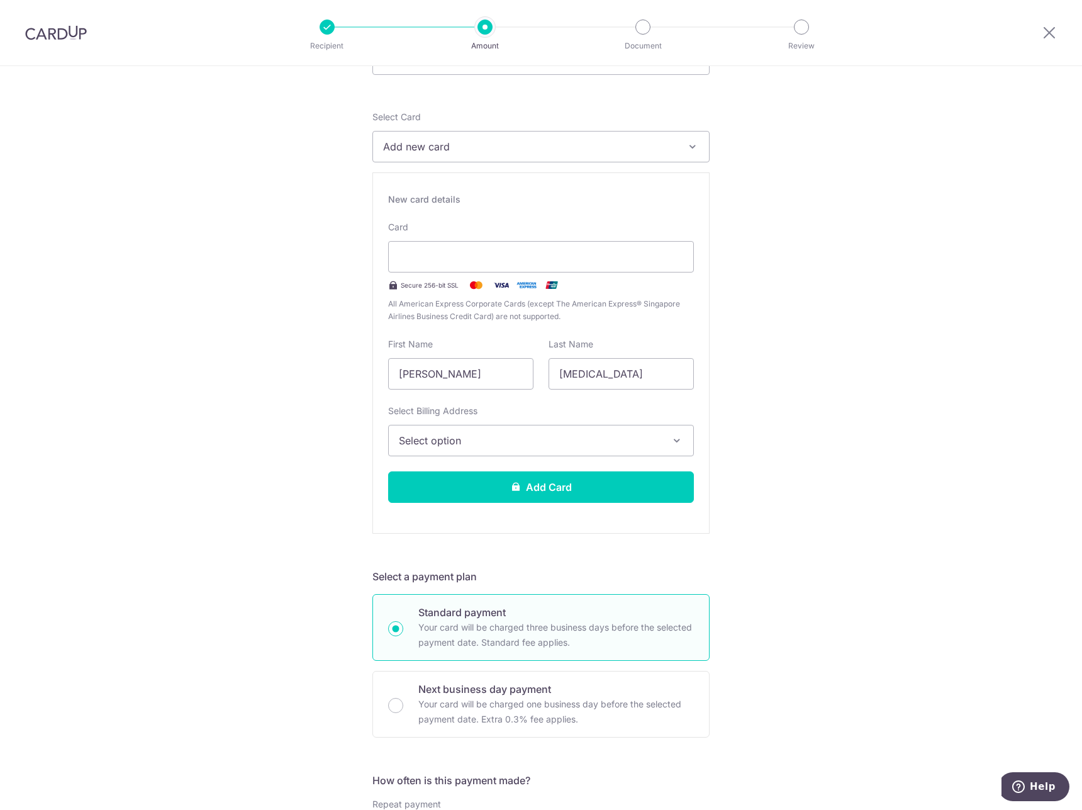
scroll to position [0, 0]
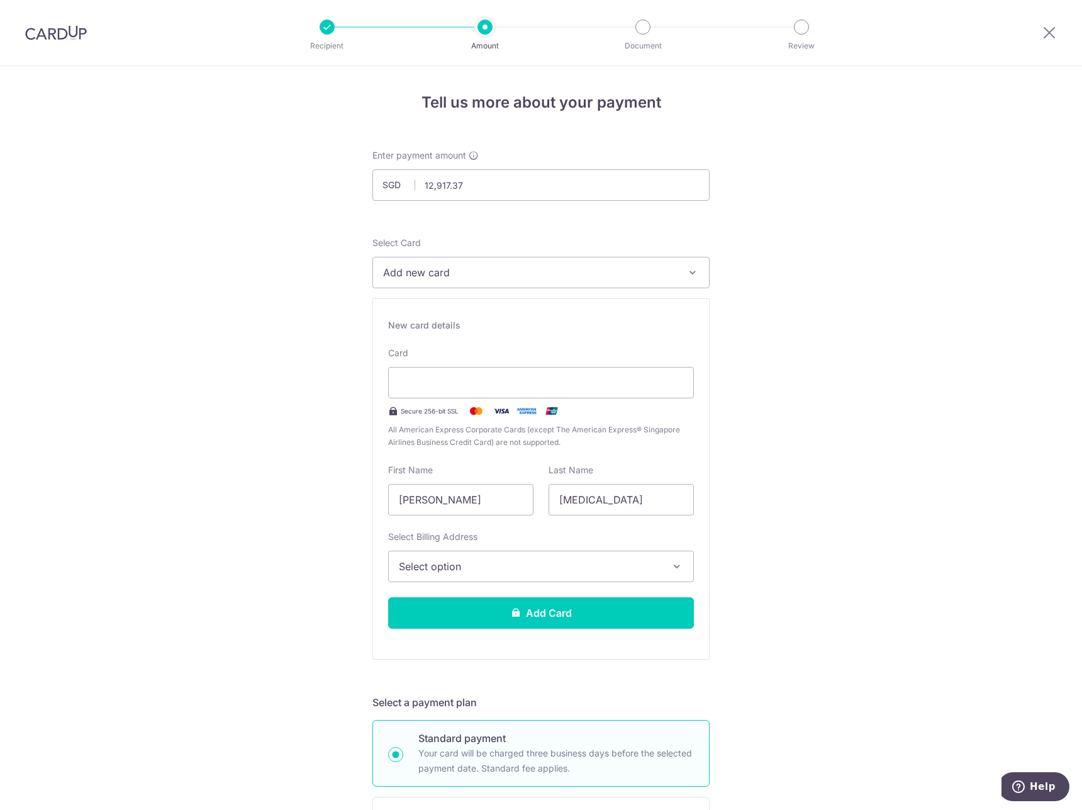
click at [522, 276] on span "Add new card" at bounding box center [529, 272] width 293 height 15
click at [437, 304] on span "Add credit card" at bounding box center [552, 307] width 293 height 13
click at [626, 262] on button "Add new card" at bounding box center [540, 272] width 337 height 31
click at [807, 316] on div "Tell us more about your payment Enter payment amount SGD 12,917.37 12917.37 Sel…" at bounding box center [541, 808] width 1082 height 1484
click at [568, 390] on div at bounding box center [541, 382] width 306 height 31
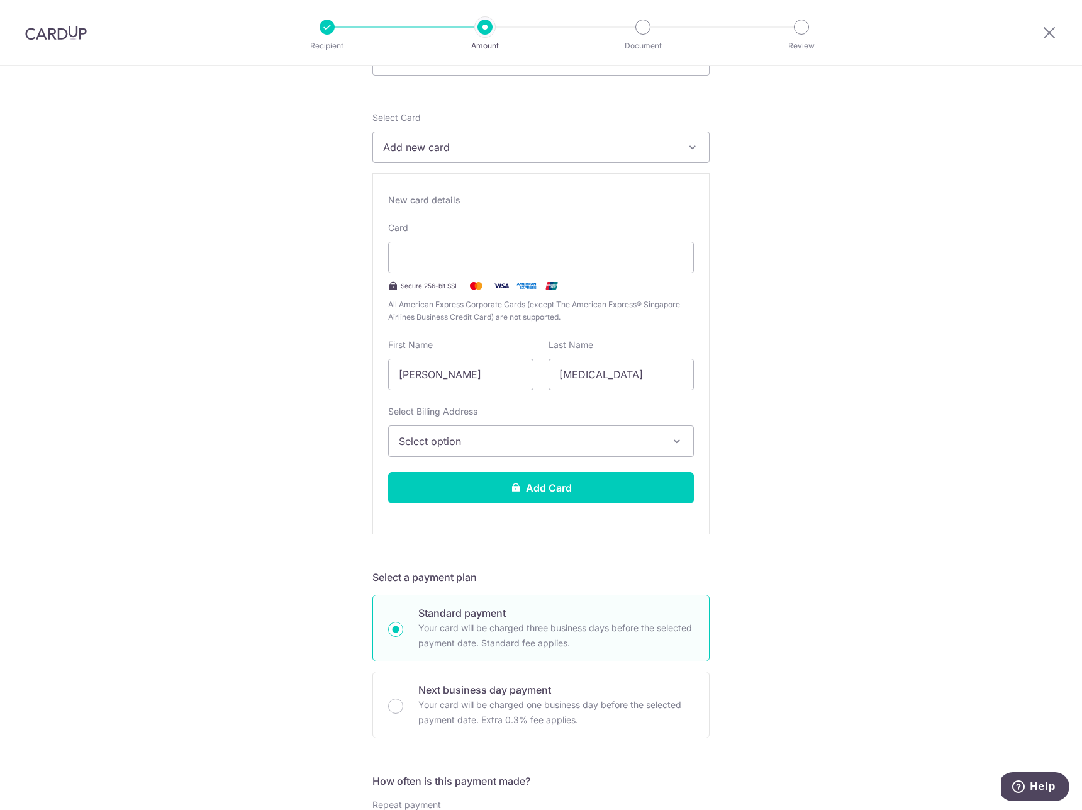
scroll to position [126, 0]
click at [669, 433] on button "Select option" at bounding box center [541, 440] width 306 height 31
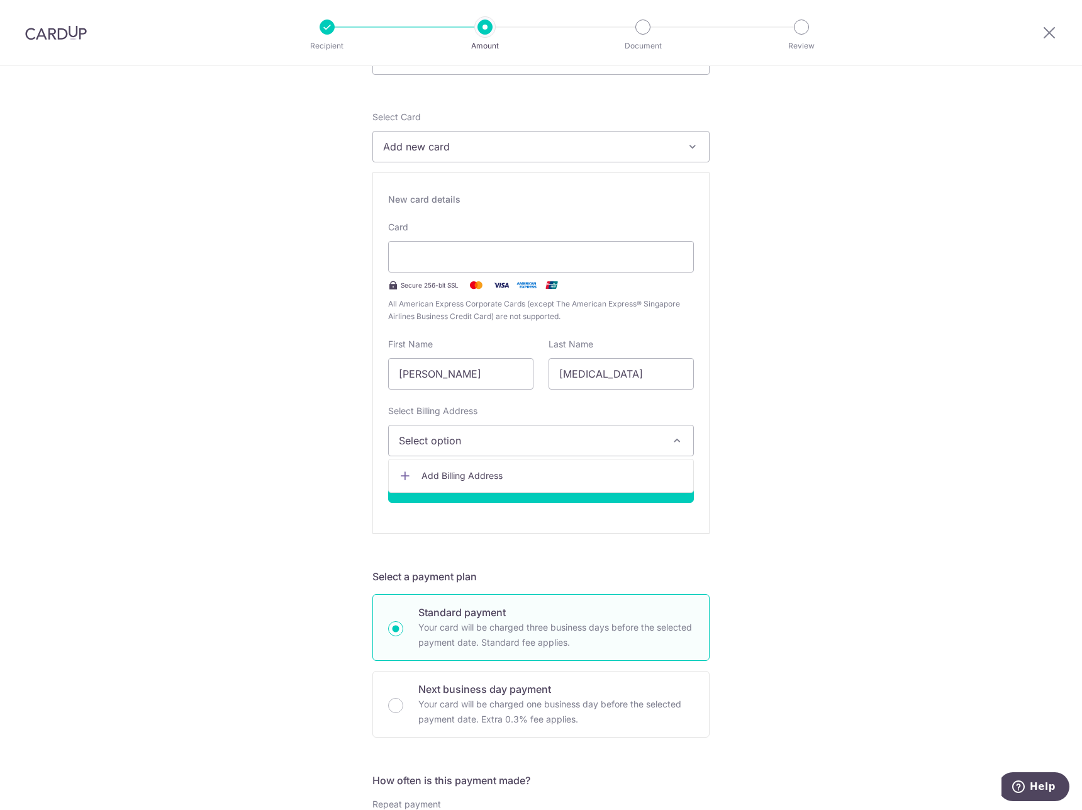
click at [751, 431] on div "Tell us more about your payment Enter payment amount SGD 12,917.37 12917.37 Sel…" at bounding box center [541, 682] width 1082 height 1484
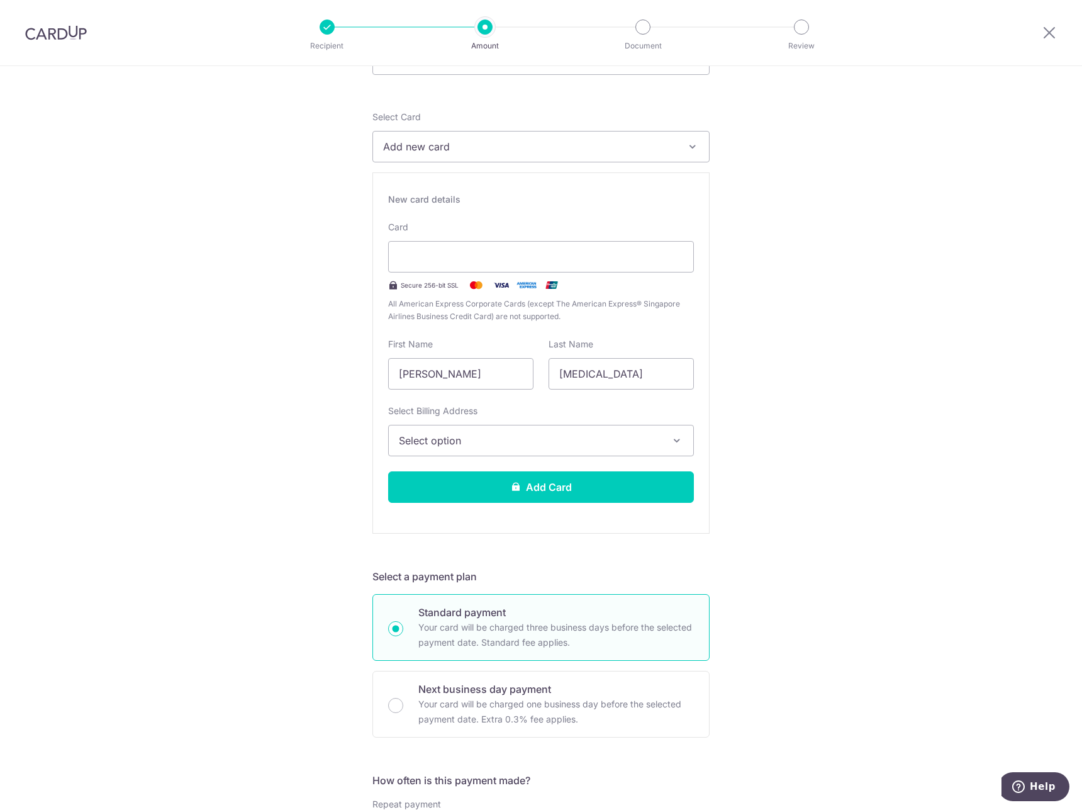
click at [673, 429] on button "Select option" at bounding box center [541, 440] width 306 height 31
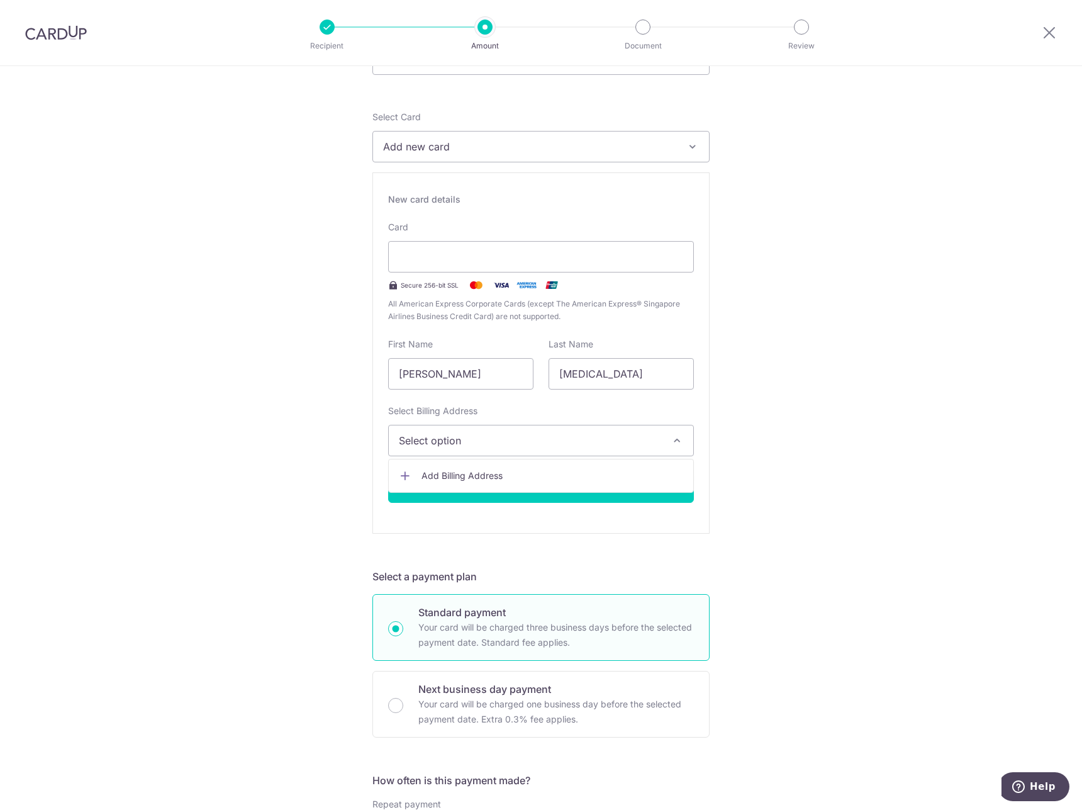
click at [449, 471] on span "Add Billing Address" at bounding box center [553, 475] width 262 height 13
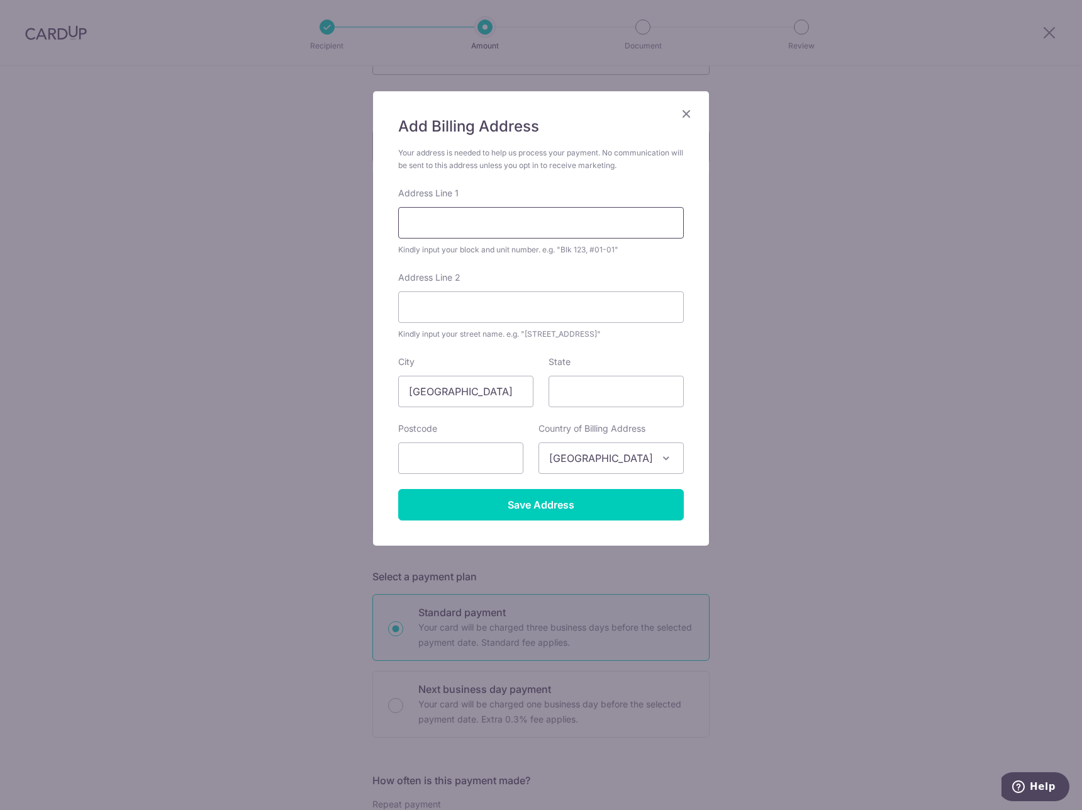
click at [607, 230] on input "Address Line 1" at bounding box center [541, 222] width 286 height 31
type input "6C Orange Grove Road"
click at [676, 268] on form "Your address is needed to help us process your payment. No communication will b…" at bounding box center [541, 334] width 286 height 374
click at [601, 237] on input "6C Orange Grove Road" at bounding box center [541, 222] width 286 height 31
click at [413, 301] on input "Address Line 2" at bounding box center [541, 306] width 286 height 31
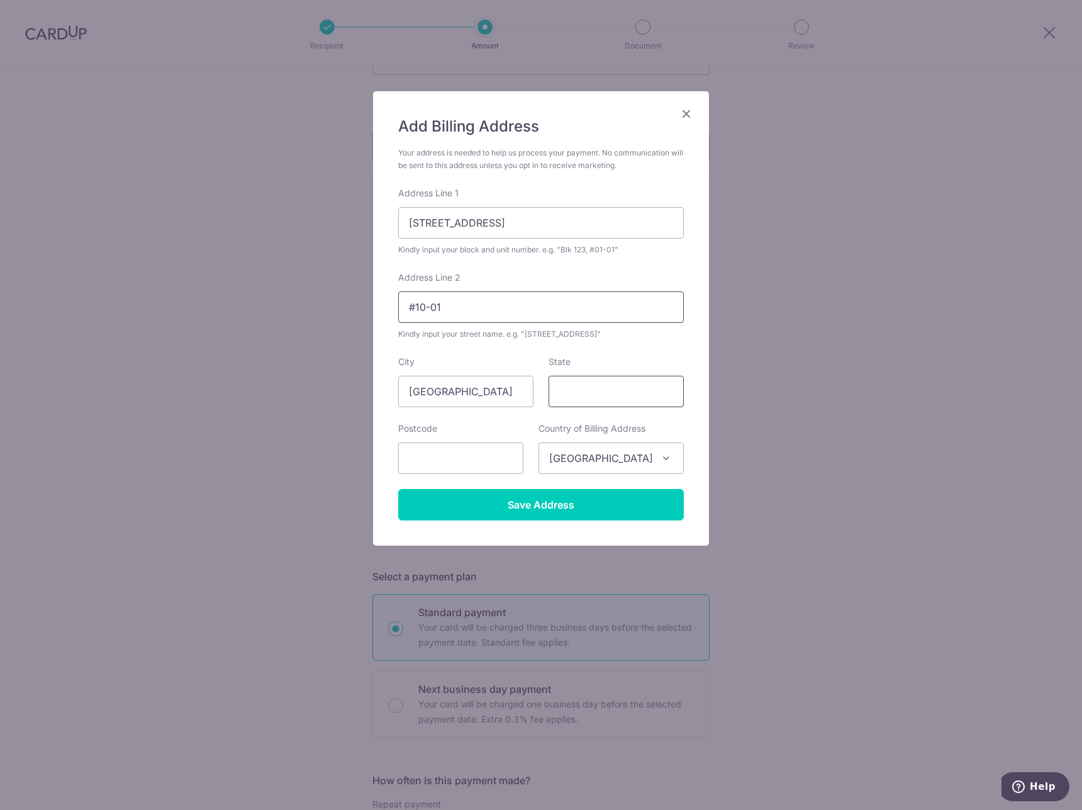
type input "#10-01"
click at [623, 388] on input "State" at bounding box center [616, 391] width 135 height 31
click at [491, 445] on input "text" at bounding box center [460, 457] width 125 height 31
type input "258333"
click at [690, 362] on div "State" at bounding box center [616, 381] width 150 height 52
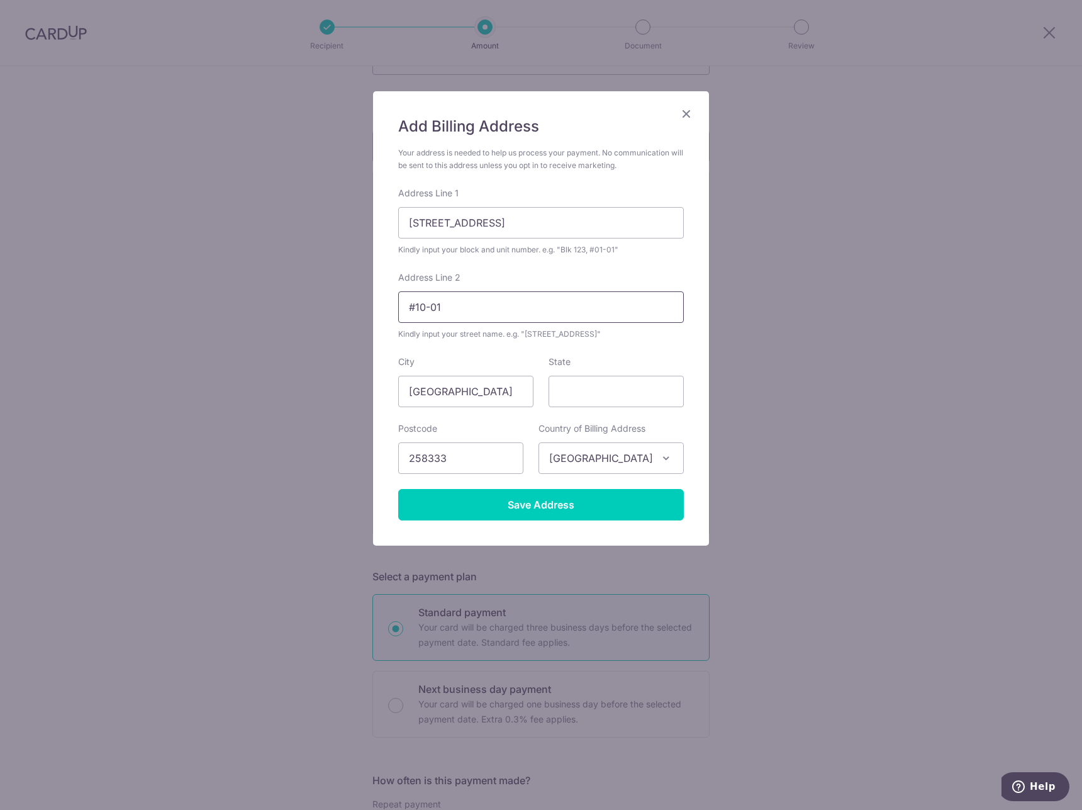
drag, startPoint x: 479, startPoint y: 312, endPoint x: 321, endPoint y: 310, distance: 157.9
click at [321, 311] on div "Add Billing Address Your address is needed to help us process your payment. No …" at bounding box center [541, 405] width 1082 height 810
drag, startPoint x: 540, startPoint y: 224, endPoint x: 548, endPoint y: 225, distance: 7.6
click at [540, 224] on input "6C Orange Grove Road" at bounding box center [541, 222] width 286 height 31
paste input "#10-01"
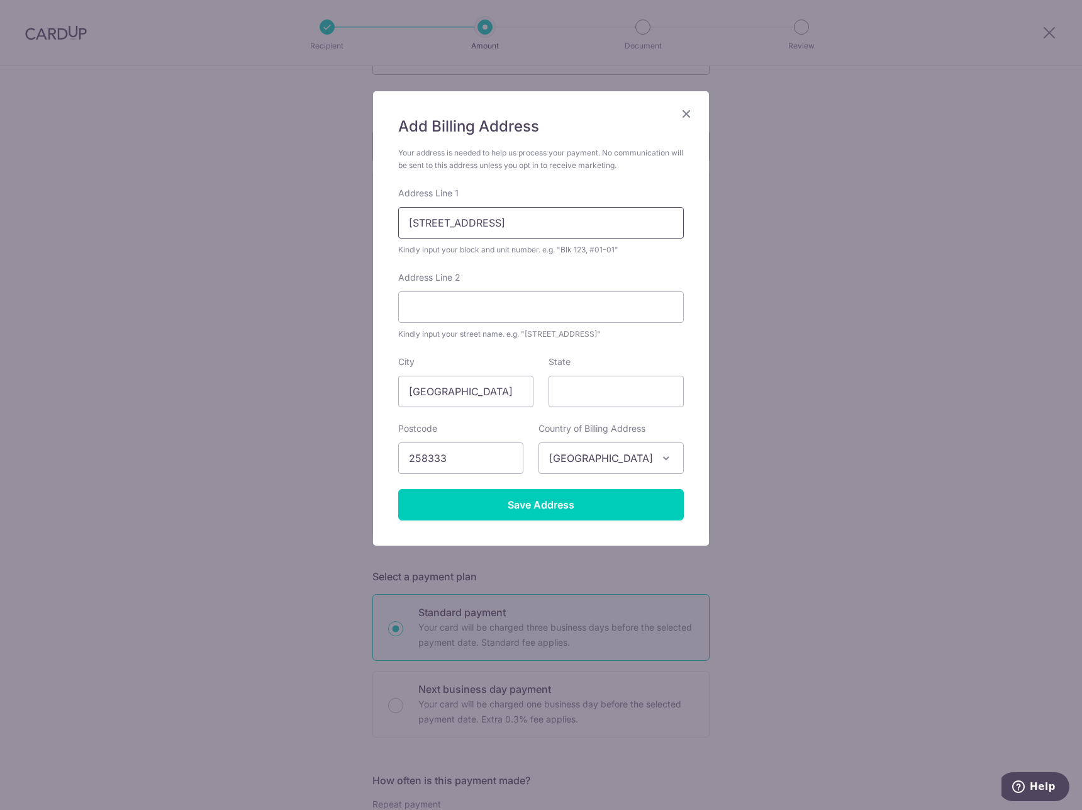
drag, startPoint x: 522, startPoint y: 225, endPoint x: 305, endPoint y: 220, distance: 216.5
click at [305, 220] on div "Add Billing Address Your address is needed to help us process your payment. No …" at bounding box center [541, 405] width 1082 height 810
type input "#10-01"
click at [456, 301] on input "Address Line 2" at bounding box center [541, 306] width 286 height 31
paste input "6C Orange Grove Road,"
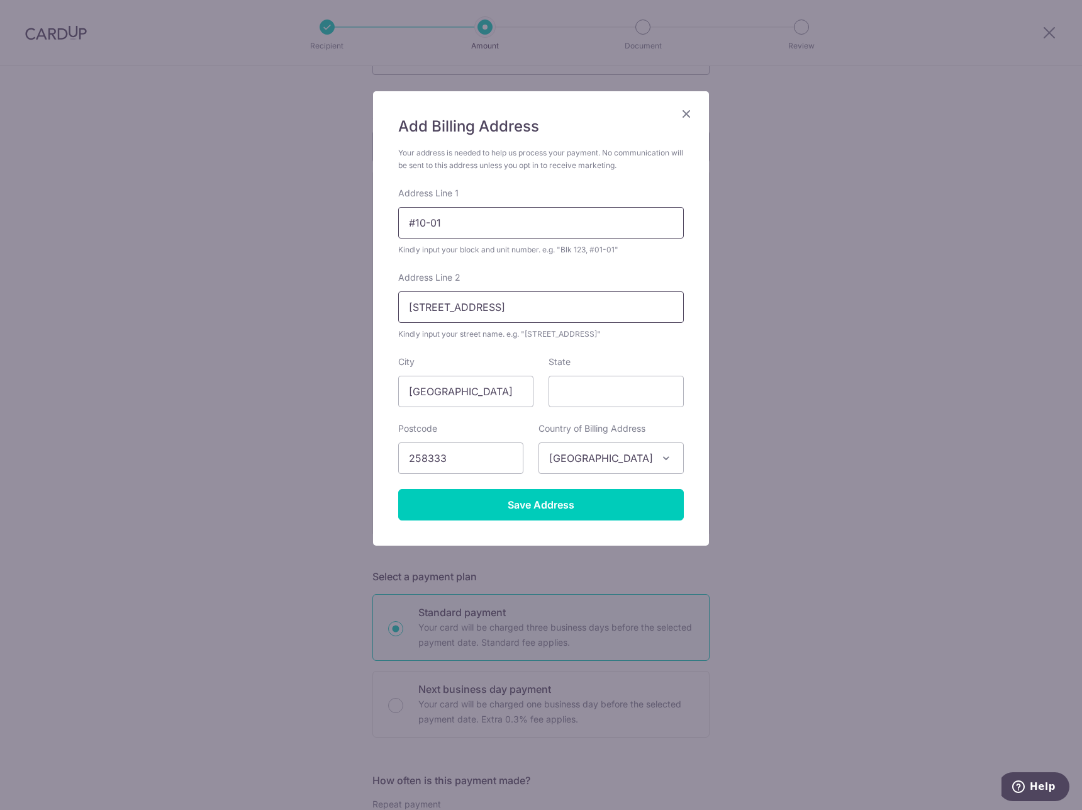
type input "6C Orange Grove Road"
click at [413, 221] on input "#10-01" at bounding box center [541, 222] width 286 height 31
type input "#10-01"
click at [662, 505] on input "Save Address" at bounding box center [541, 504] width 286 height 31
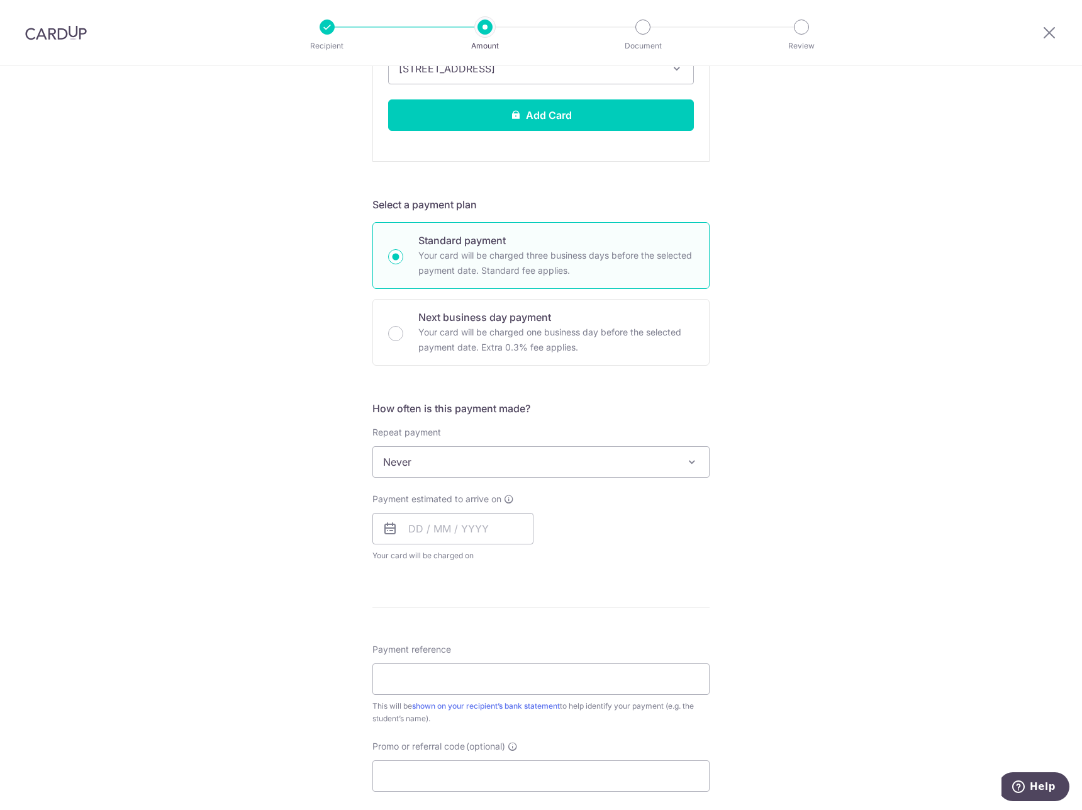
scroll to position [503, 0]
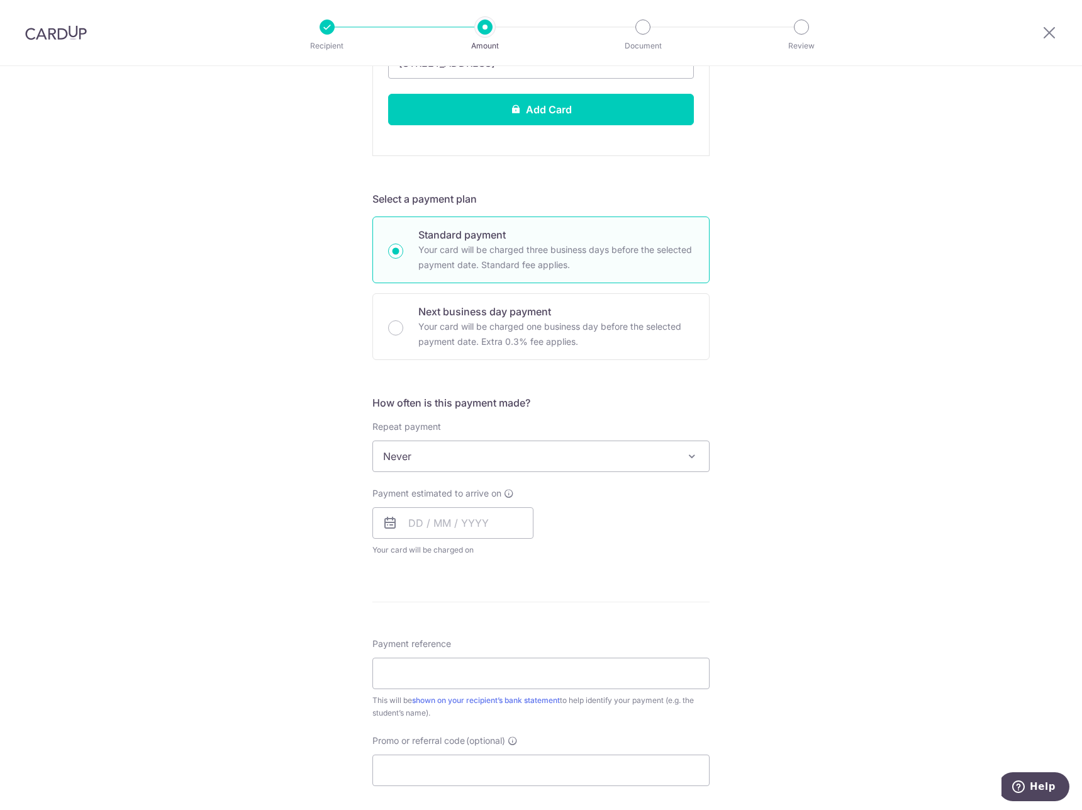
click at [475, 539] on div "Payment estimated to arrive on Prev Next Aug Sep Oct Nov Dec 2025 2026 2027 202…" at bounding box center [452, 521] width 161 height 69
click at [474, 529] on input "text" at bounding box center [452, 522] width 161 height 31
click at [522, 663] on link "15" at bounding box center [524, 662] width 20 height 20
type input "[DATE]"
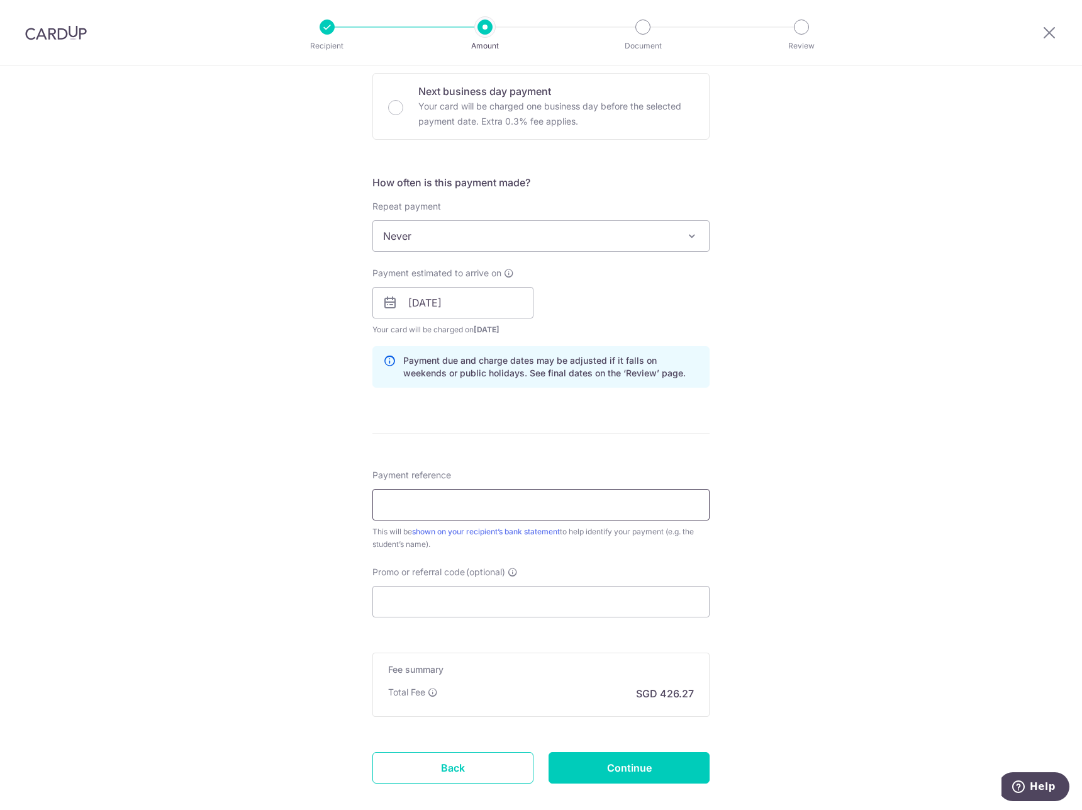
scroll to position [755, 0]
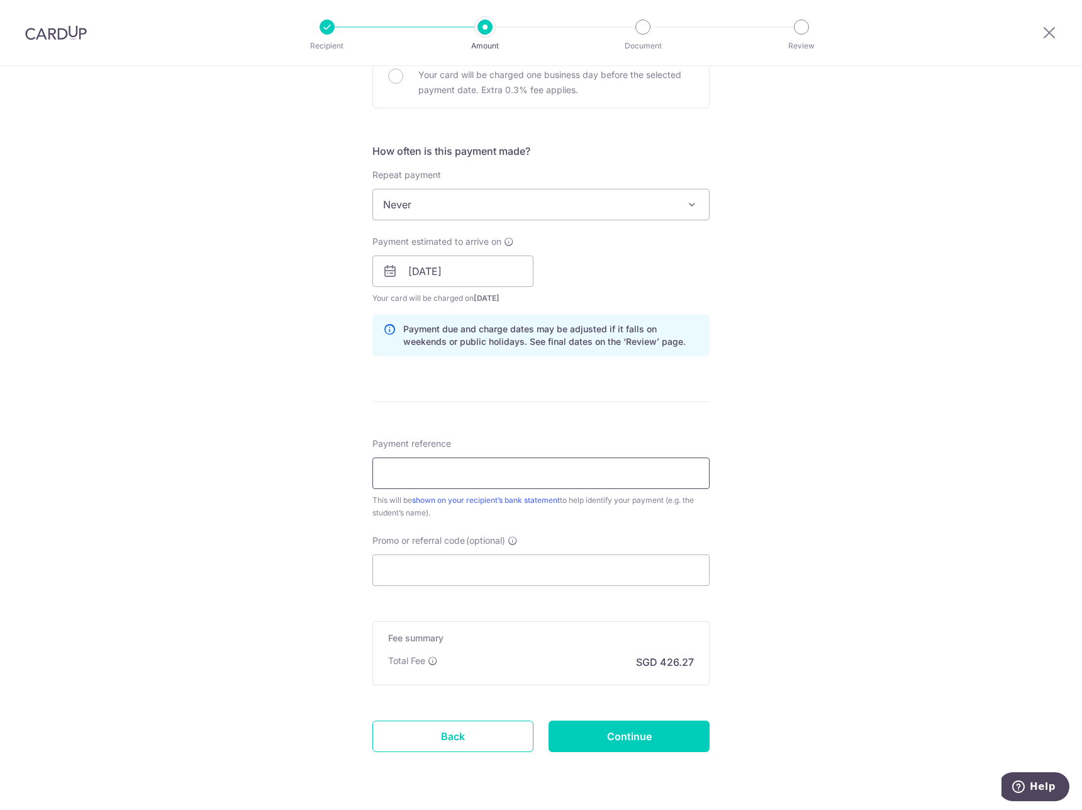
click at [461, 465] on input "Payment reference" at bounding box center [540, 472] width 337 height 31
paste input "CM - [DEMOGRAPHIC_DATA]"
type input "CM - [DEMOGRAPHIC_DATA]"
click at [517, 578] on input "Promo or referral code (optional)" at bounding box center [540, 569] width 337 height 31
paste input "MILELION"
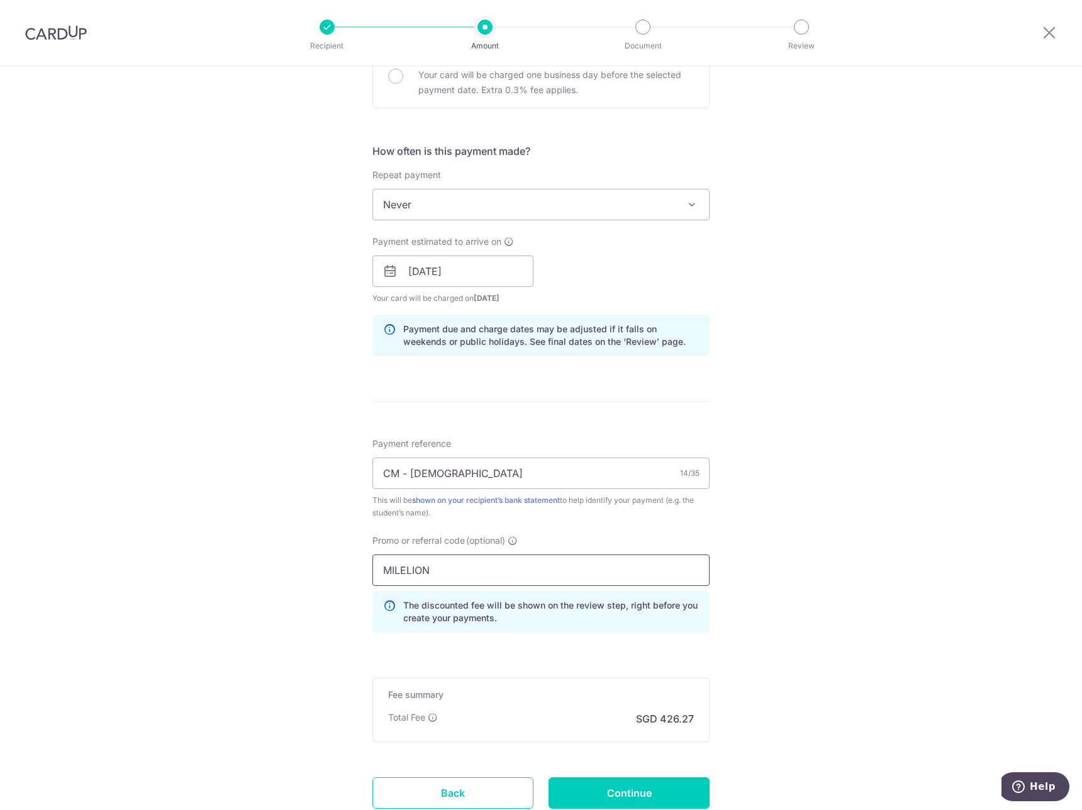
type input "MILELION"
click at [884, 605] on div "Tell us more about your payment Enter payment amount SGD 12,917.37 12917.37 Sel…" at bounding box center [541, 107] width 1082 height 1592
click at [610, 618] on p "The discounted fee will be shown on the review step, right before you create yo…" at bounding box center [551, 611] width 296 height 25
drag, startPoint x: 620, startPoint y: 639, endPoint x: 702, endPoint y: 646, distance: 82.1
click at [620, 639] on div "Promo or referral code (optional) MILELION The discounted fee will be shown on …" at bounding box center [541, 588] width 352 height 108
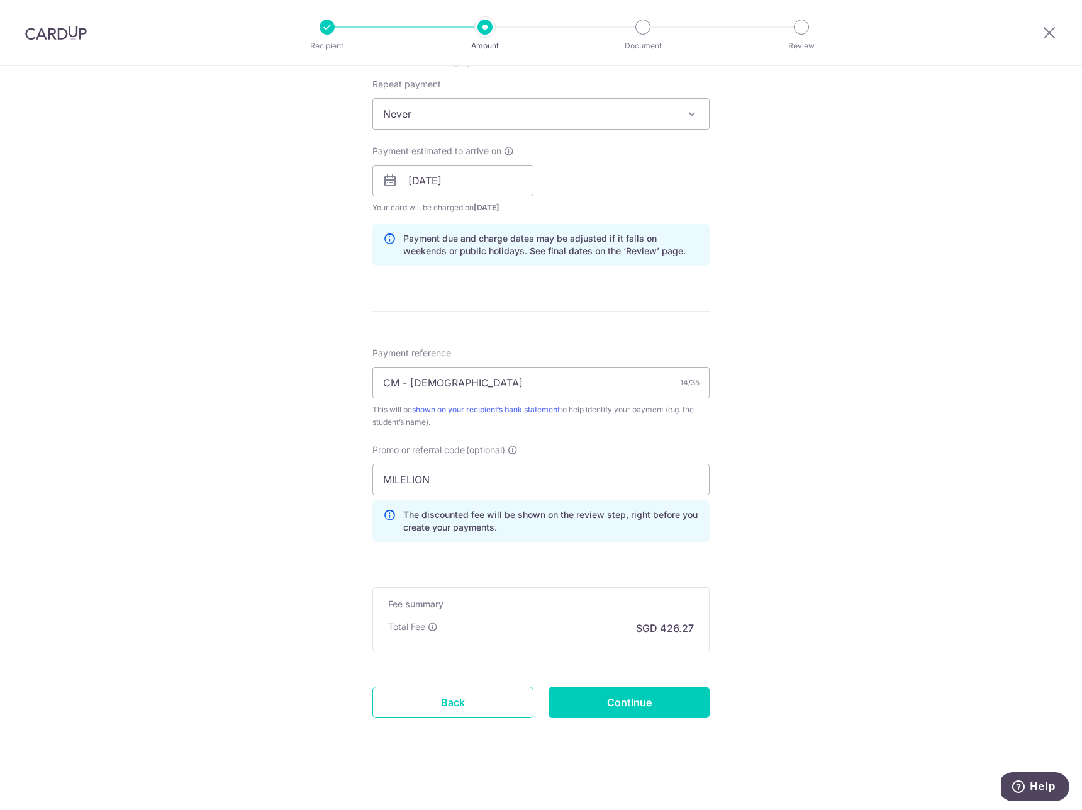
scroll to position [848, 0]
click at [826, 629] on div "Tell us more about your payment Enter payment amount SGD 12,917.37 12917.37 Sel…" at bounding box center [541, 14] width 1082 height 1592
click at [522, 464] on input "MILELION" at bounding box center [540, 476] width 337 height 31
click at [508, 380] on input "CM - [DEMOGRAPHIC_DATA]" at bounding box center [540, 379] width 337 height 31
click at [488, 476] on input "MILELION" at bounding box center [540, 476] width 337 height 31
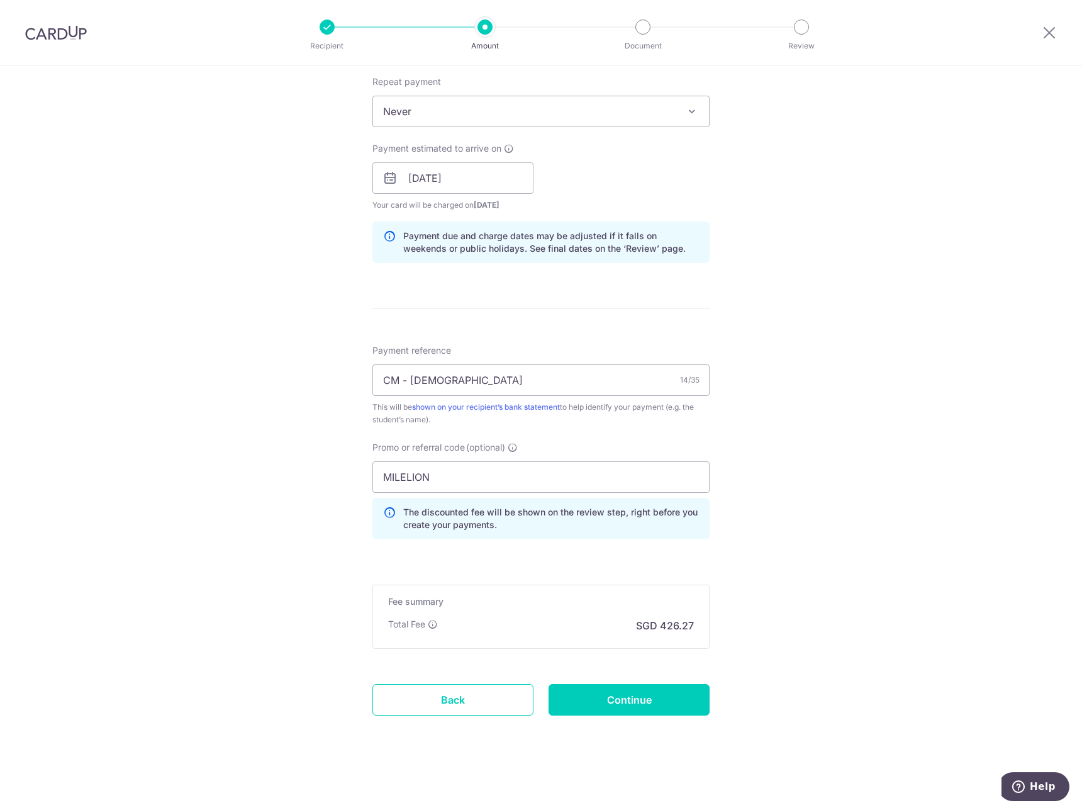
click at [527, 499] on div "The discounted fee will be shown on the review step, right before you create yo…" at bounding box center [540, 519] width 337 height 42
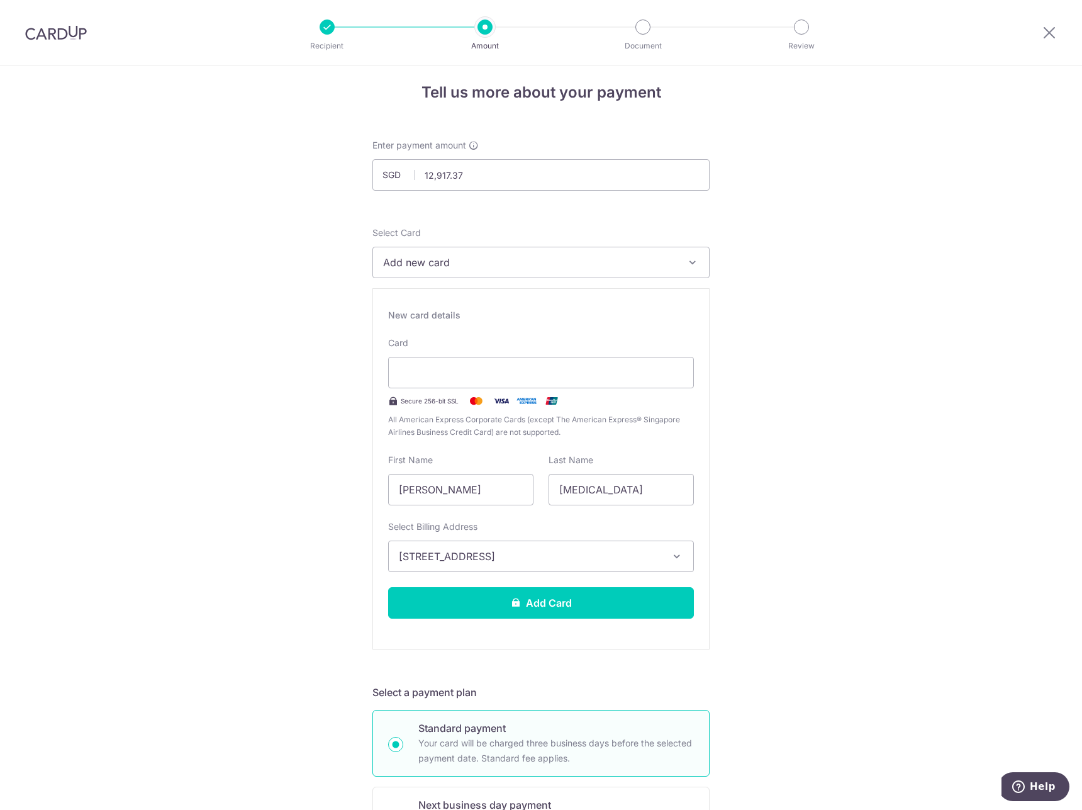
scroll to position [0, 0]
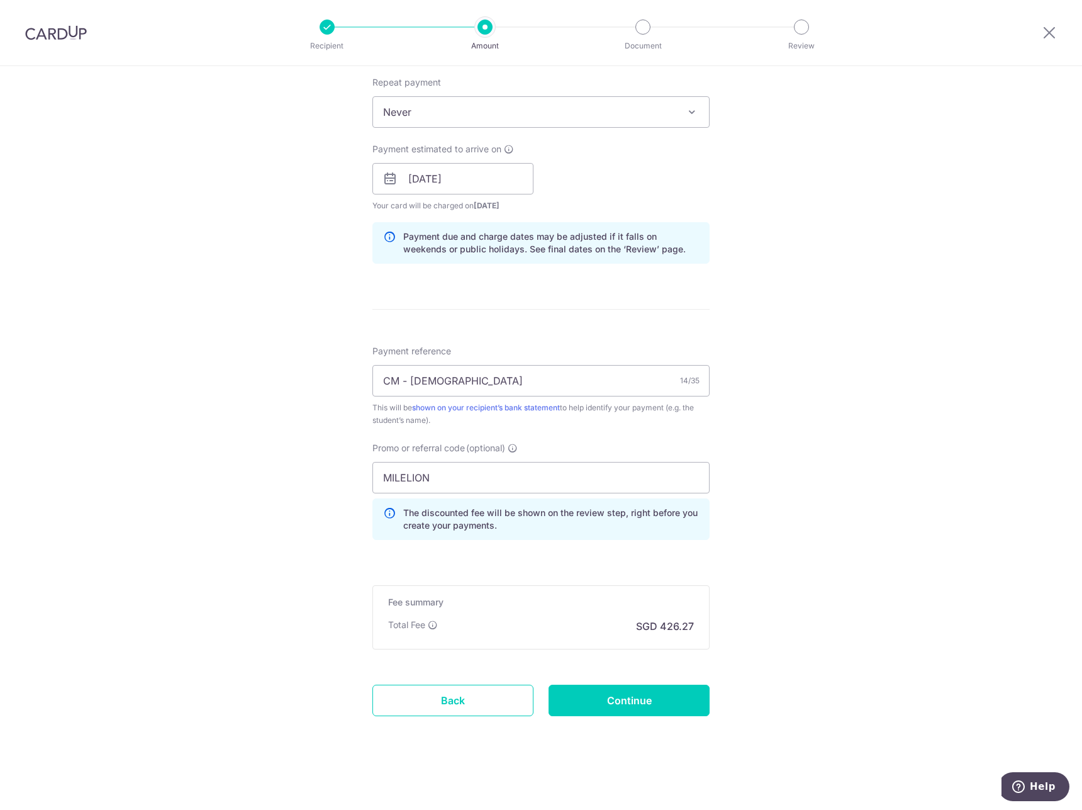
scroll to position [848, 0]
click at [658, 705] on input "Continue" at bounding box center [629, 699] width 161 height 31
type input "Create Schedule"
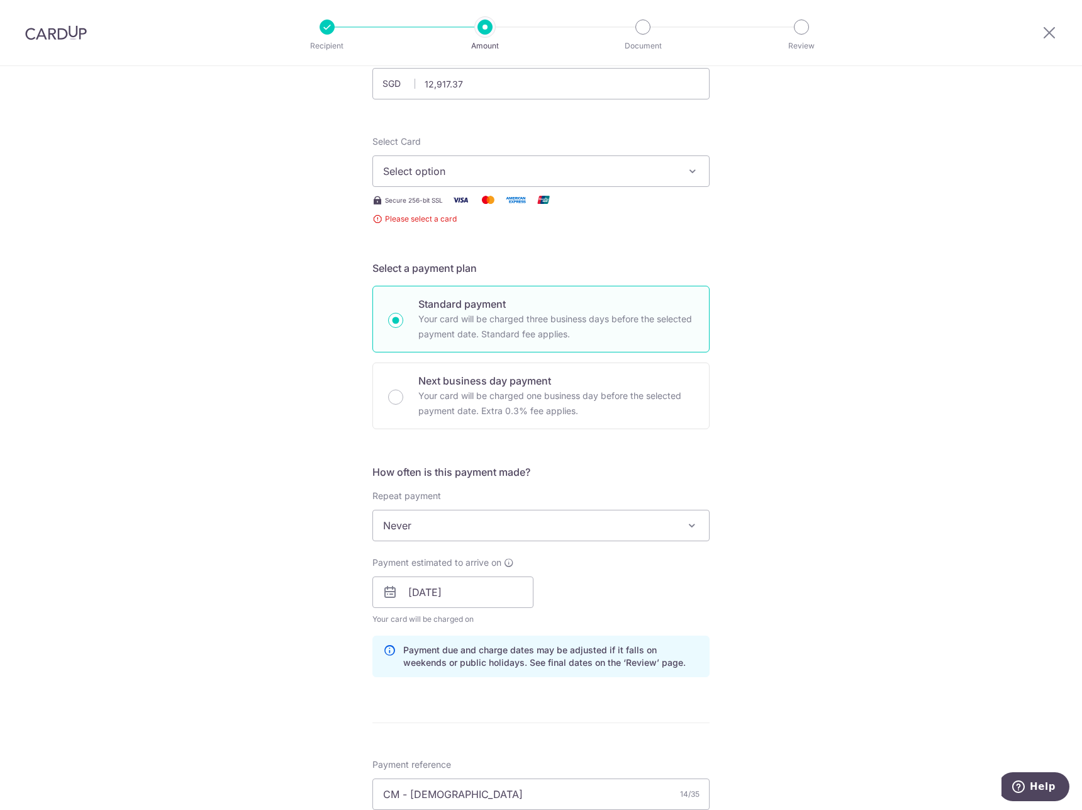
scroll to position [12, 0]
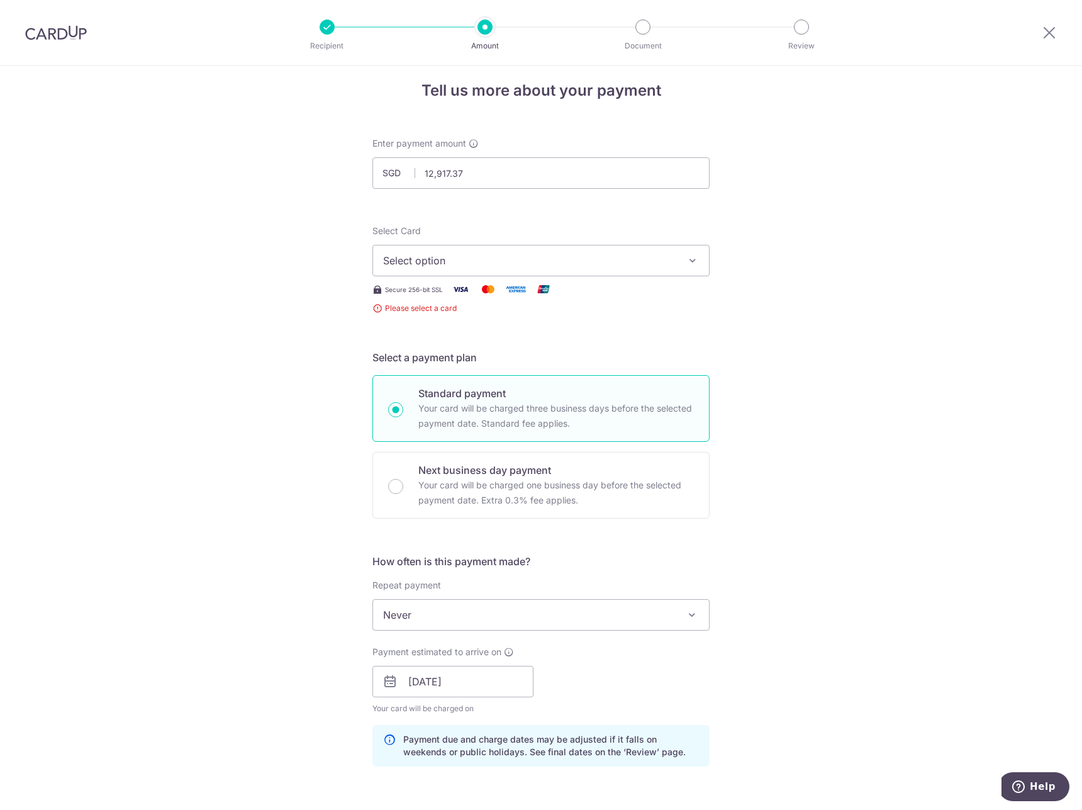
click at [510, 262] on span "Select option" at bounding box center [529, 260] width 293 height 15
click at [830, 331] on div "Tell us more about your payment Enter payment amount SGD 12,917.37 12917.37 Sel…" at bounding box center [541, 683] width 1082 height 1259
click at [471, 261] on span "Select option" at bounding box center [529, 260] width 293 height 15
click at [435, 290] on span "Add credit card" at bounding box center [552, 295] width 293 height 13
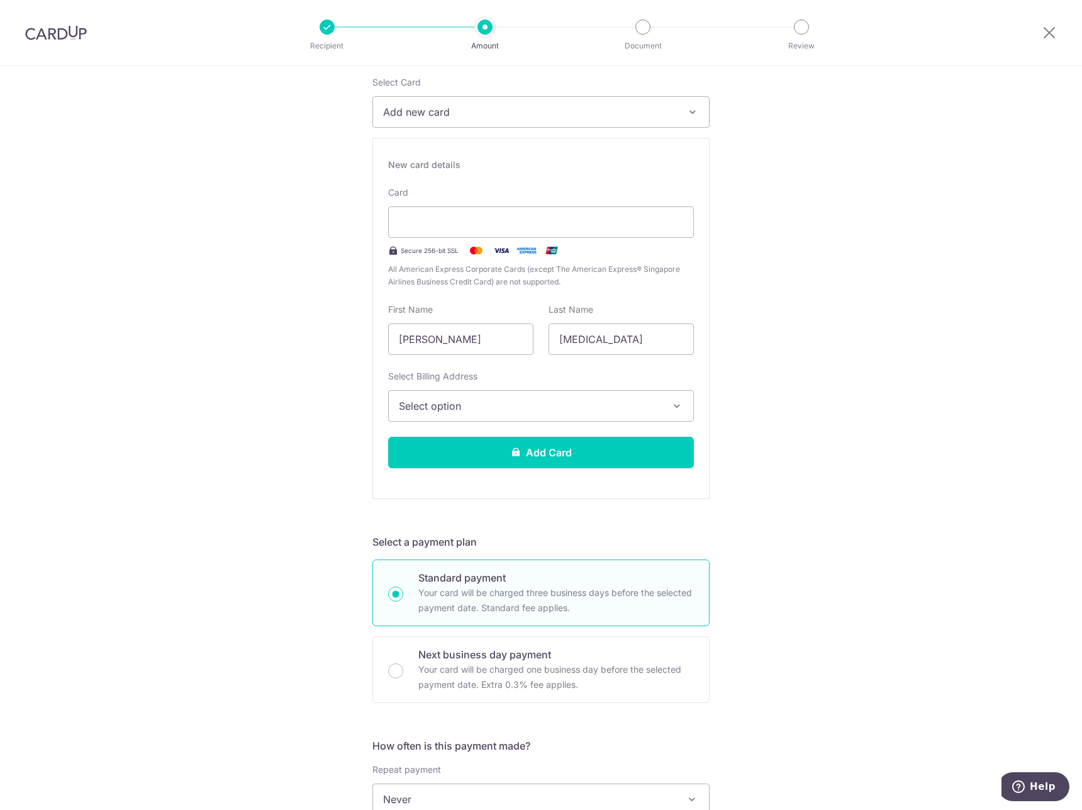
scroll to position [138, 0]
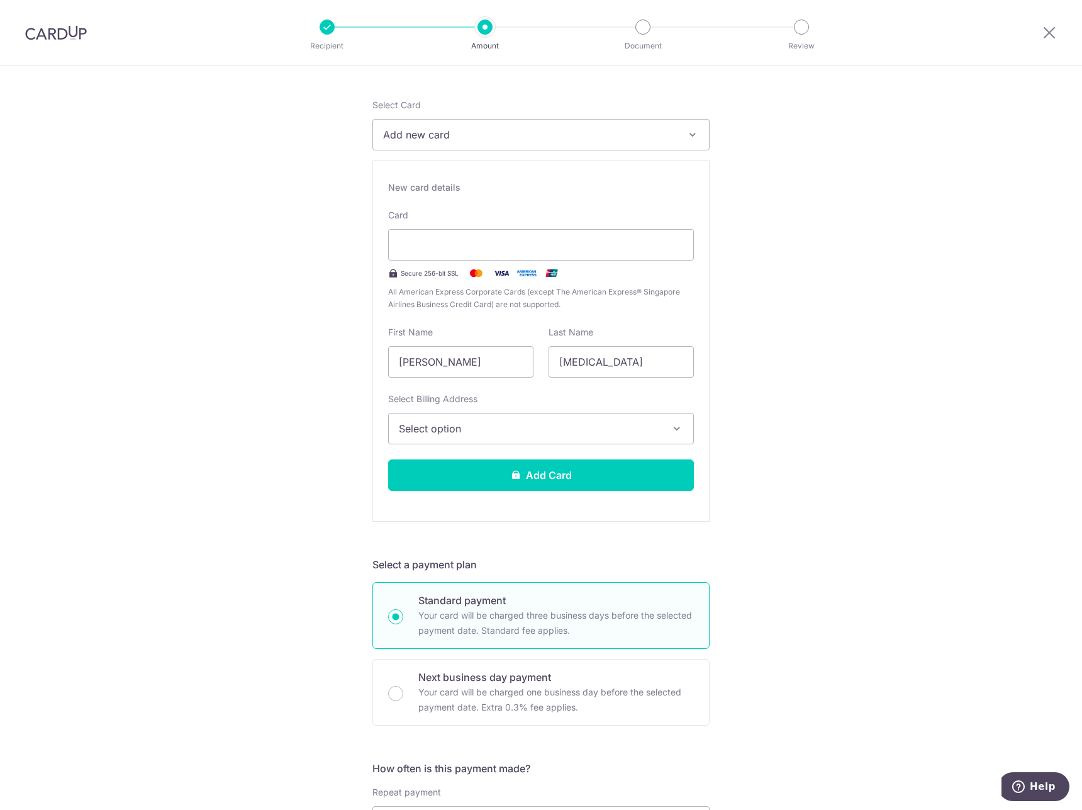
click at [781, 397] on div "Tell us more about your payment Enter payment amount SGD 12,917.37 12917.37 Sel…" at bounding box center [541, 724] width 1082 height 1592
click at [814, 269] on div "Tell us more about your payment Enter payment amount SGD 12,917.37 12917.37 Sel…" at bounding box center [541, 724] width 1082 height 1592
click at [666, 425] on button "Select option" at bounding box center [541, 428] width 306 height 31
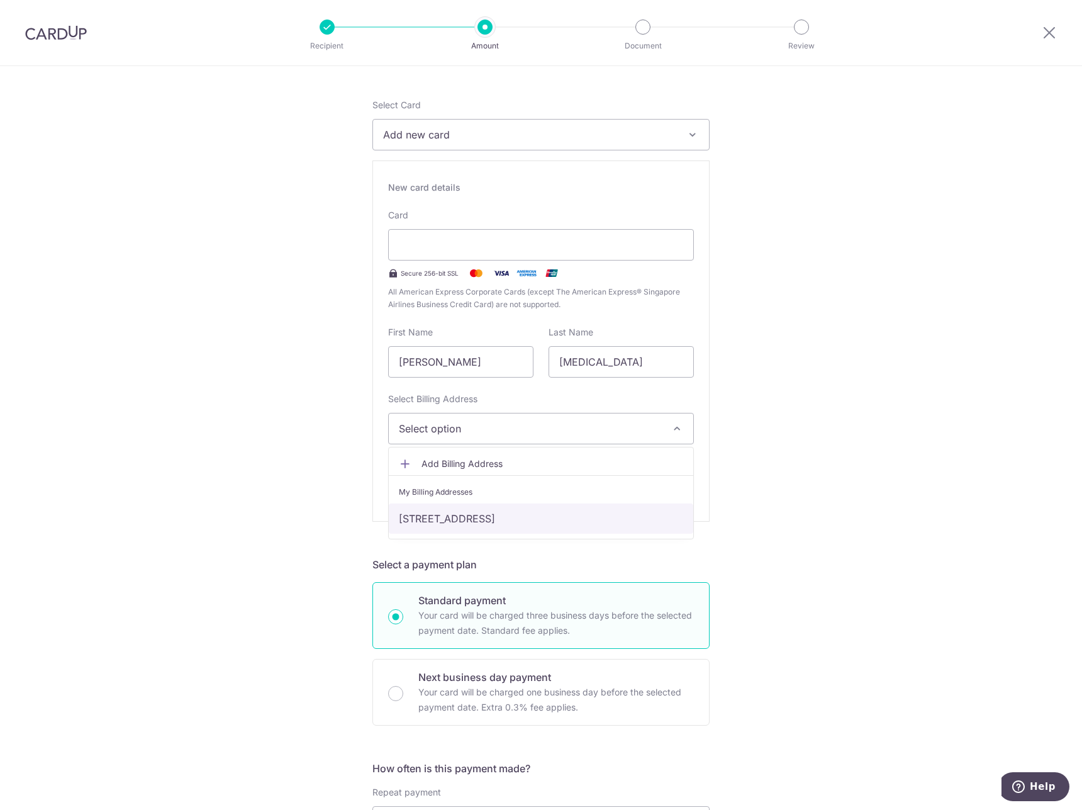
click at [600, 522] on link "[STREET_ADDRESS]" at bounding box center [541, 518] width 305 height 30
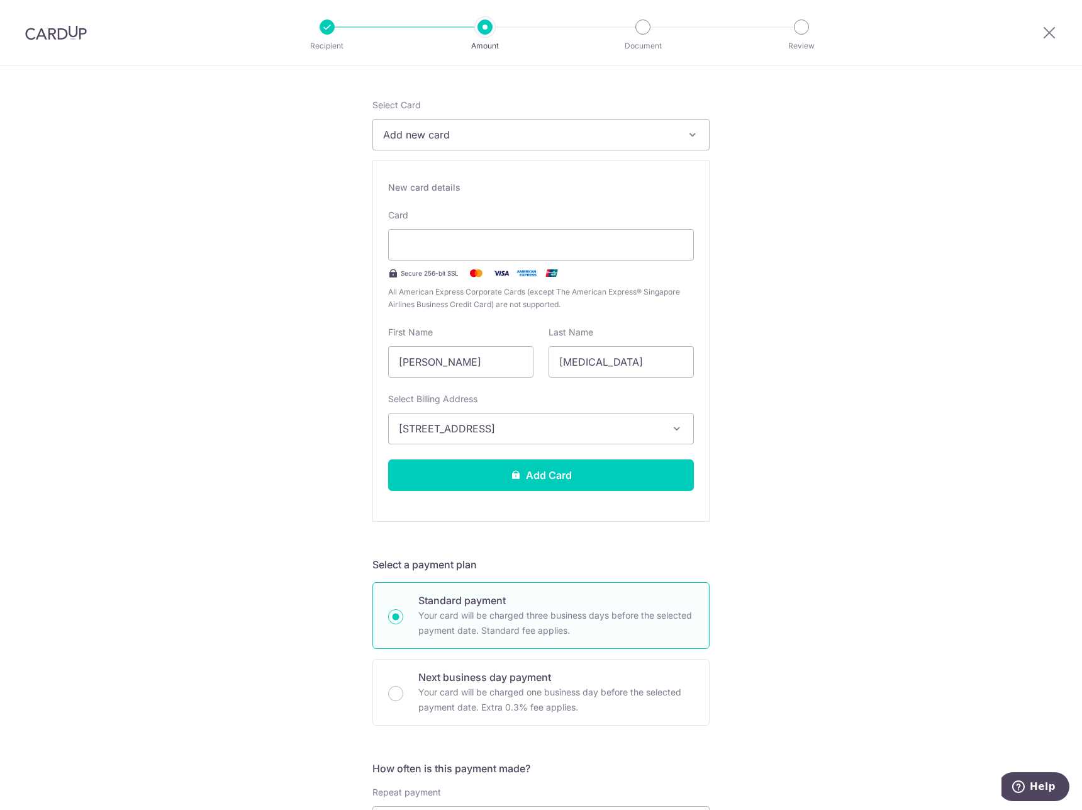
drag, startPoint x: 794, startPoint y: 478, endPoint x: 805, endPoint y: 478, distance: 11.3
click at [796, 478] on div "Tell us more about your payment Enter payment amount SGD 12,917.37 12917.37 Sel…" at bounding box center [541, 724] width 1082 height 1592
click at [820, 479] on div "Tell us more about your payment Enter payment amount SGD 12,917.37 12917.37 Sel…" at bounding box center [541, 724] width 1082 height 1592
click at [655, 477] on button "Add Card" at bounding box center [541, 474] width 306 height 31
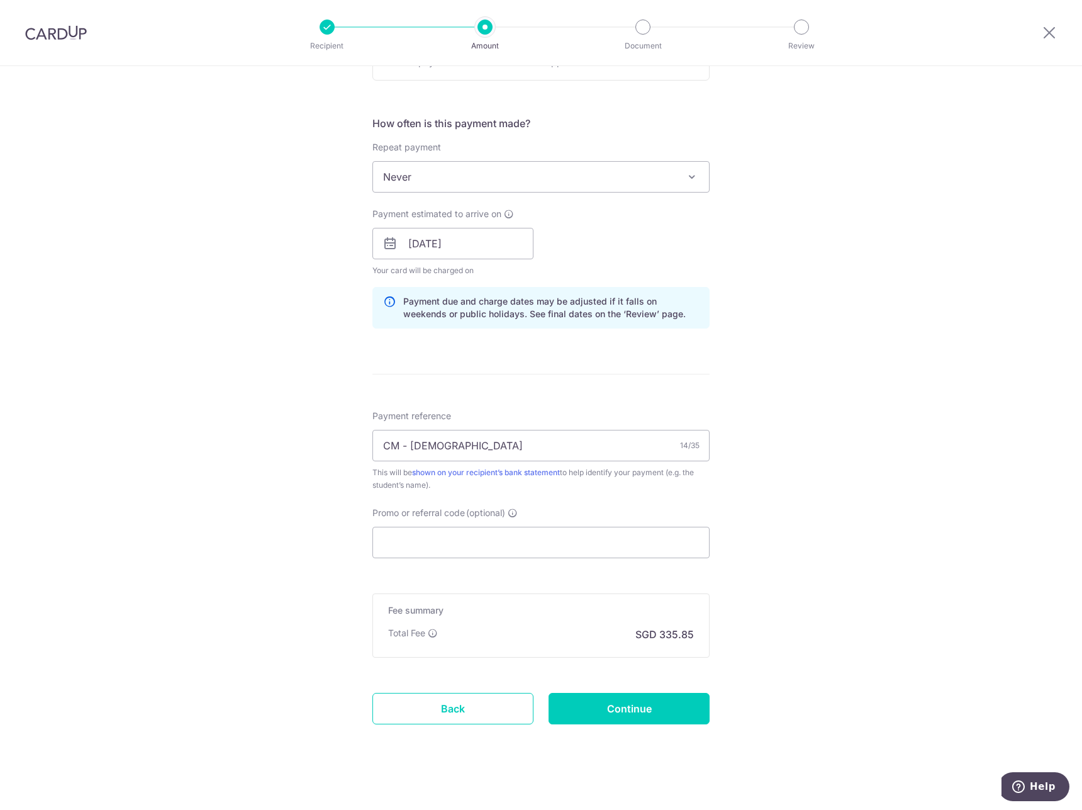
scroll to position [446, 0]
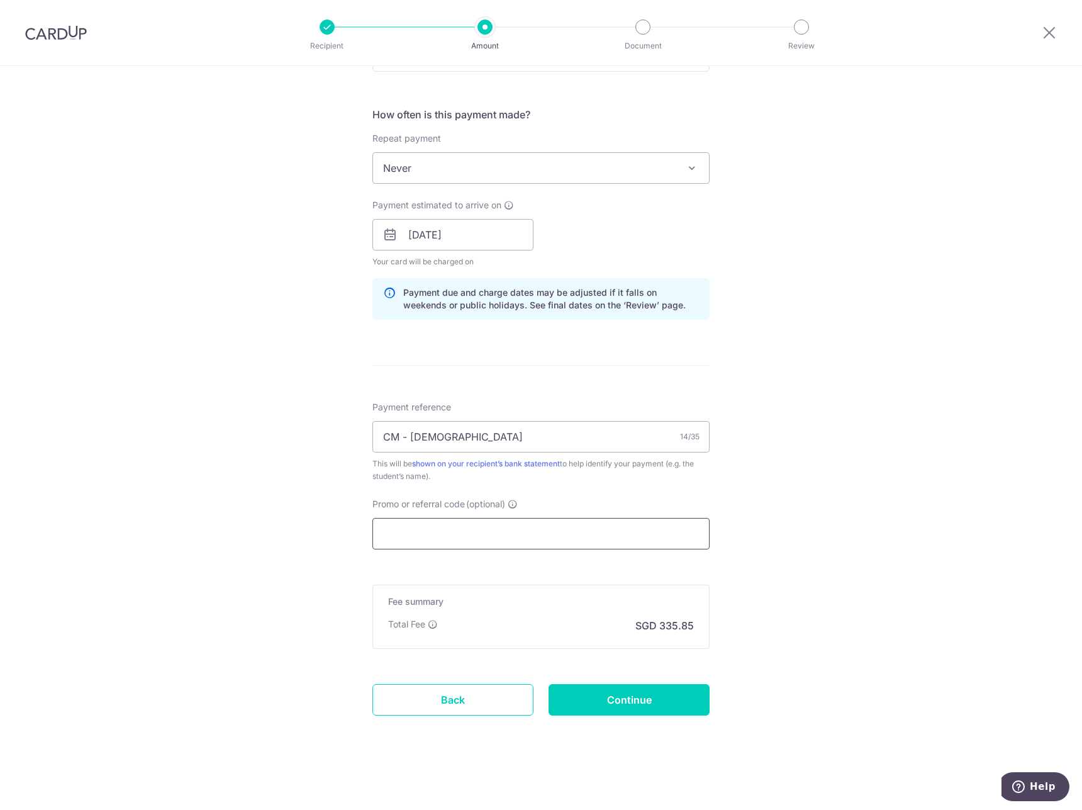
click at [536, 542] on input "Promo or referral code (optional)" at bounding box center [540, 533] width 337 height 31
paste input "MILELION"
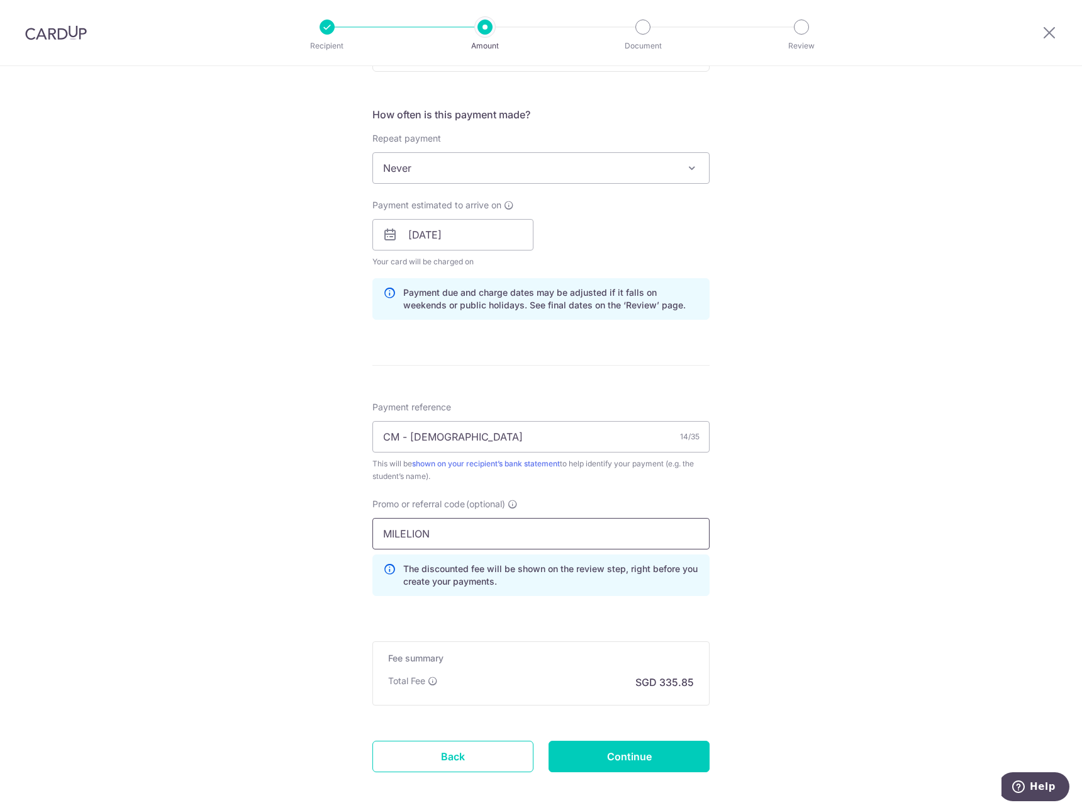
type input "MILELION"
click at [852, 556] on div "Tell us more about your payment Enter payment amount SGD 12,917.37 12917.37 Car…" at bounding box center [541, 243] width 1082 height 1246
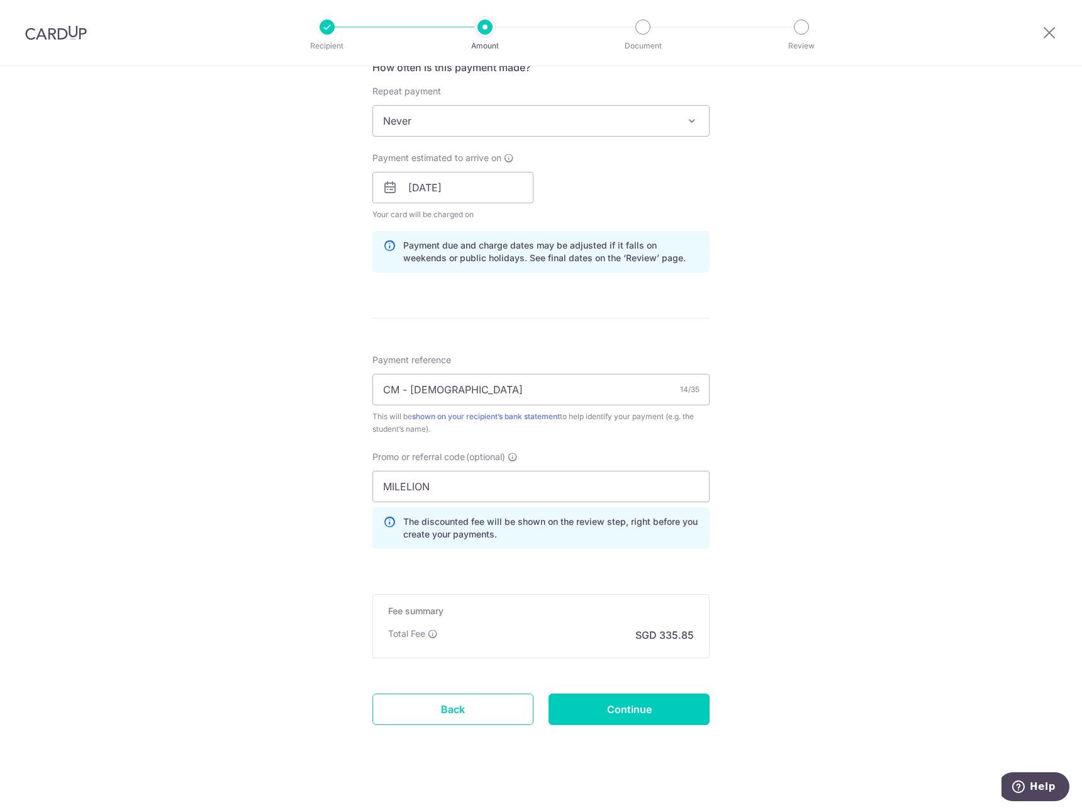
scroll to position [503, 0]
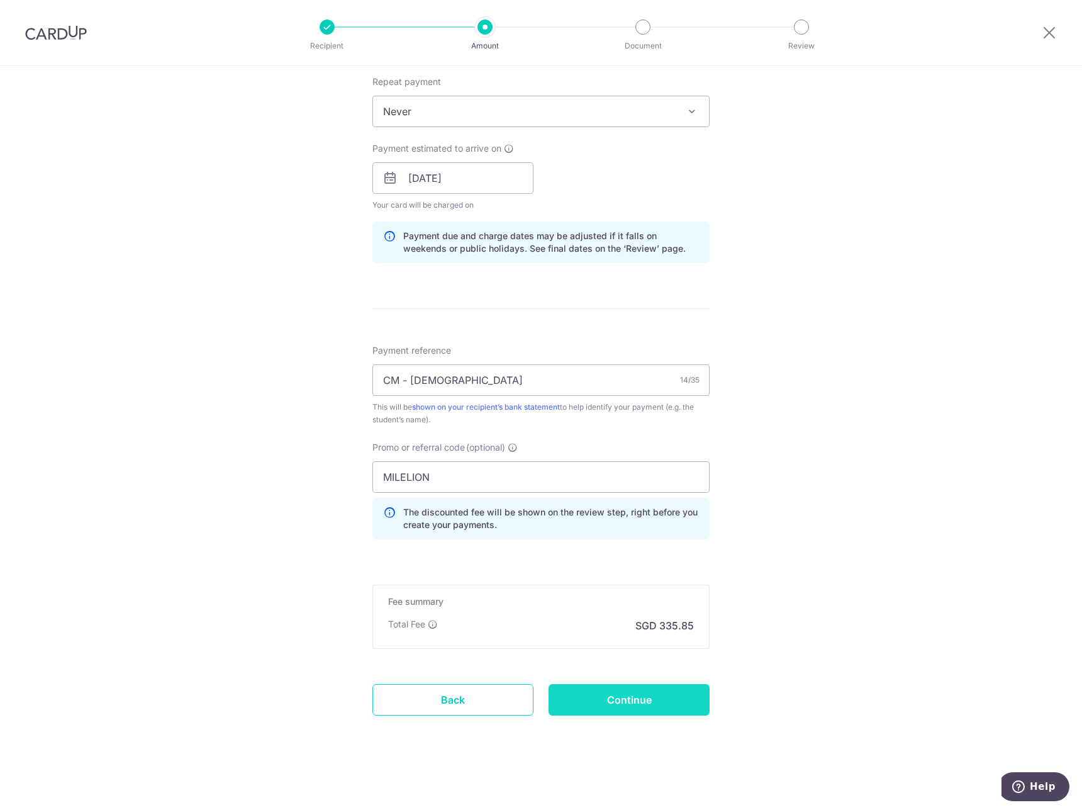
click at [638, 695] on input "Continue" at bounding box center [629, 699] width 161 height 31
type input "Create Schedule"
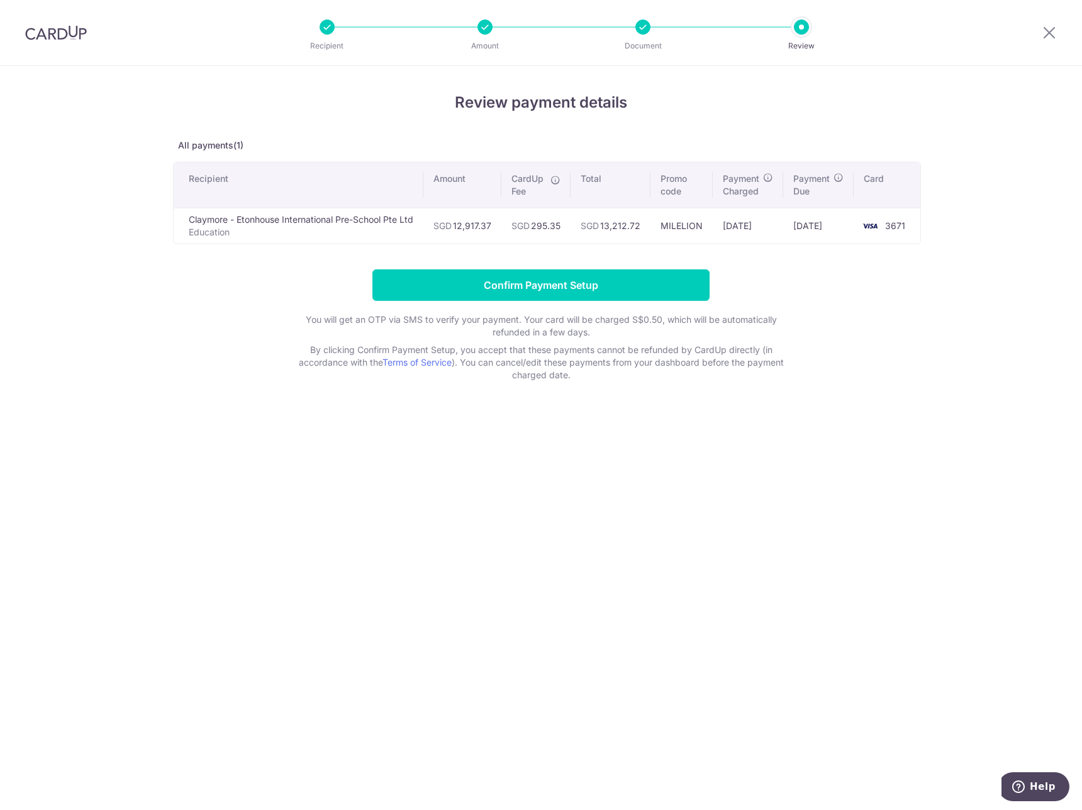
click at [926, 304] on div "Review payment details All payments(1) Recipient Amount CardUp Fee Total Promo …" at bounding box center [541, 438] width 1082 height 744
click at [654, 281] on input "Confirm Payment Setup" at bounding box center [540, 284] width 337 height 31
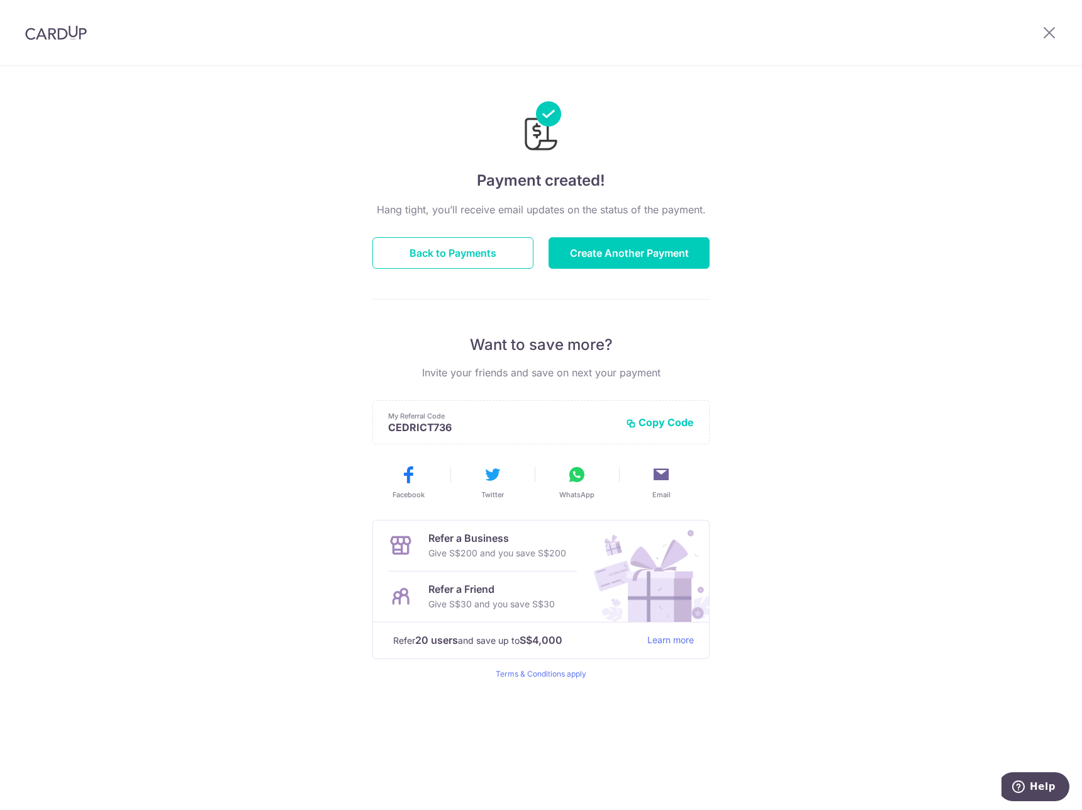
click at [661, 424] on button "Copy Code" at bounding box center [660, 422] width 68 height 13
click at [573, 479] on icon at bounding box center [577, 474] width 20 height 20
click at [505, 255] on button "Back to Payments" at bounding box center [452, 252] width 161 height 31
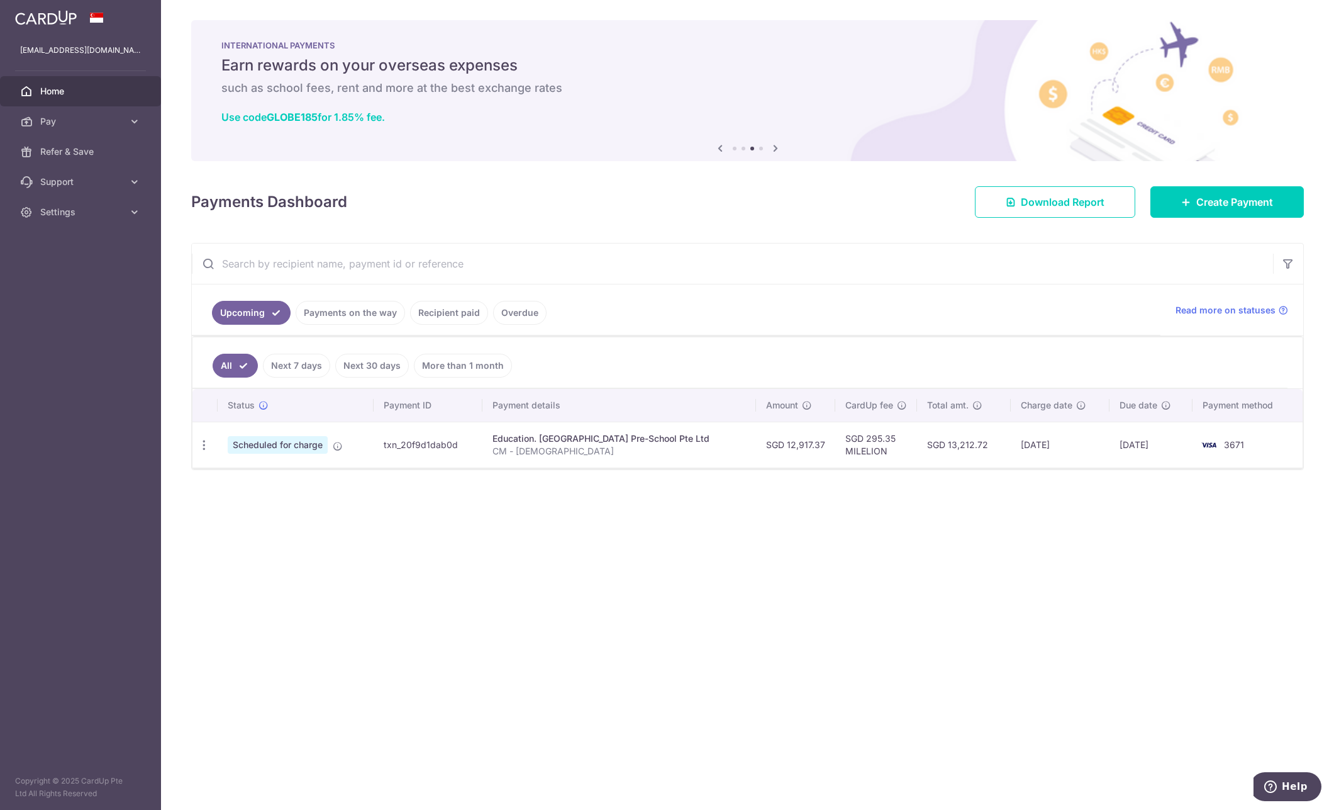
click at [868, 568] on div "× Pause Schedule Pause all future payments in this series Pause just this one p…" at bounding box center [747, 405] width 1173 height 810
drag, startPoint x: 889, startPoint y: 571, endPoint x: 900, endPoint y: 573, distance: 11.4
click at [890, 572] on div "× Pause Schedule Pause all future payments in this series Pause just this one p…" at bounding box center [747, 405] width 1173 height 810
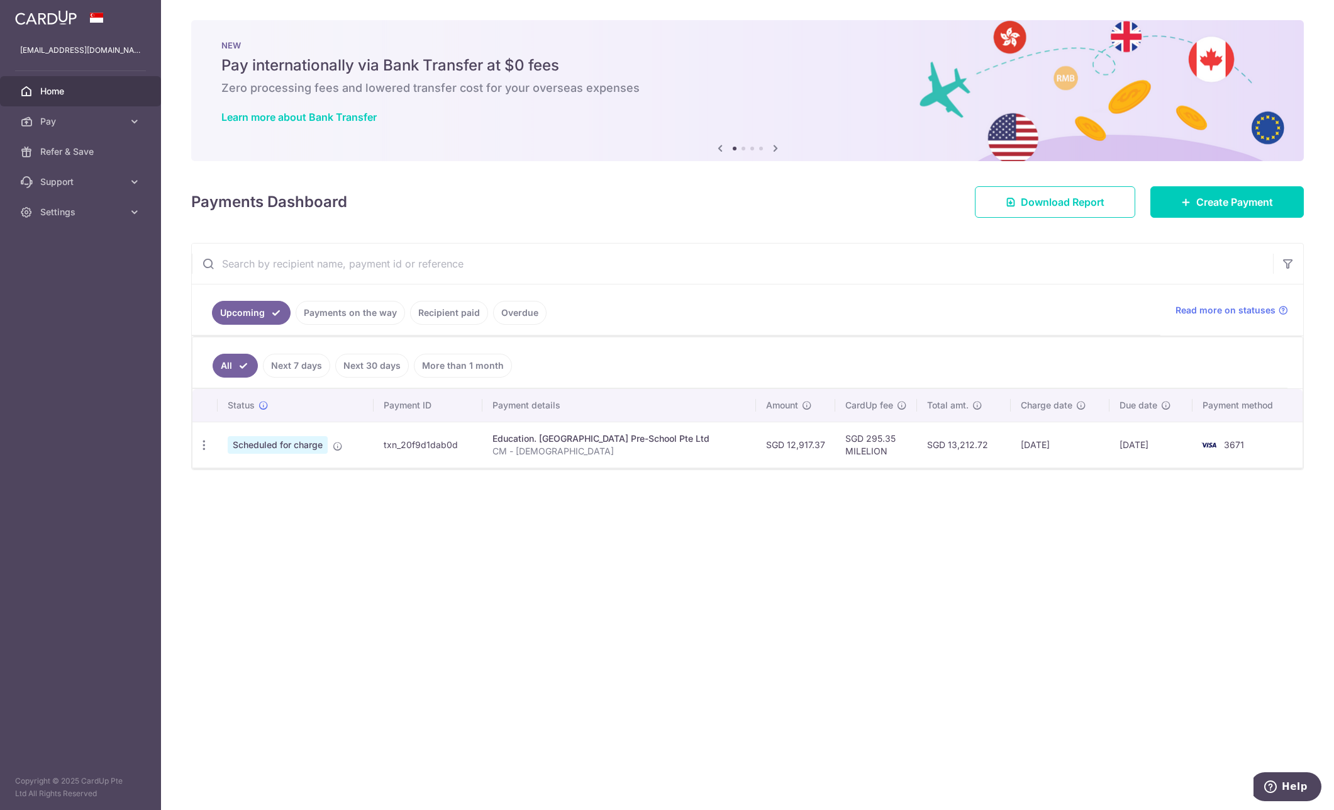
click at [86, 89] on span "Home" at bounding box center [81, 91] width 83 height 13
click at [97, 50] on p "cedrictham@gmail.com" at bounding box center [80, 50] width 121 height 13
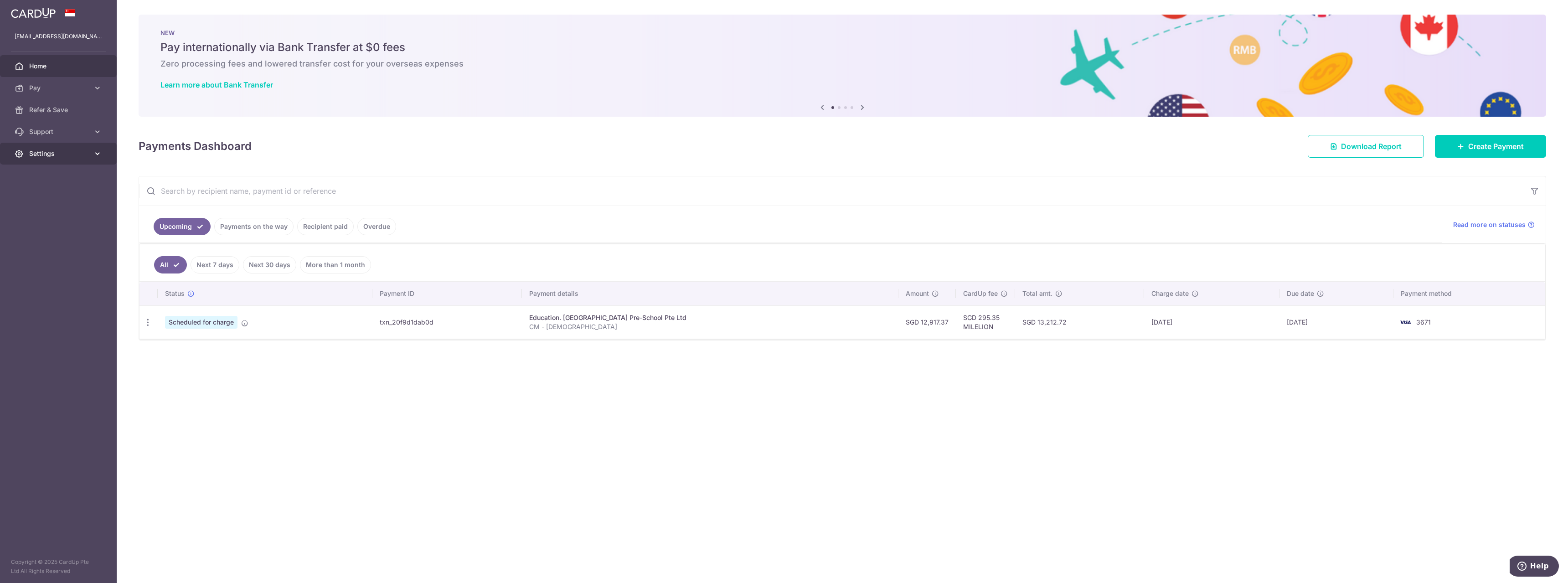
click at [95, 153] on icon at bounding box center [97, 154] width 9 height 9
click at [46, 200] on span "Logout" at bounding box center [59, 197] width 60 height 9
